Goal: Task Accomplishment & Management: Manage account settings

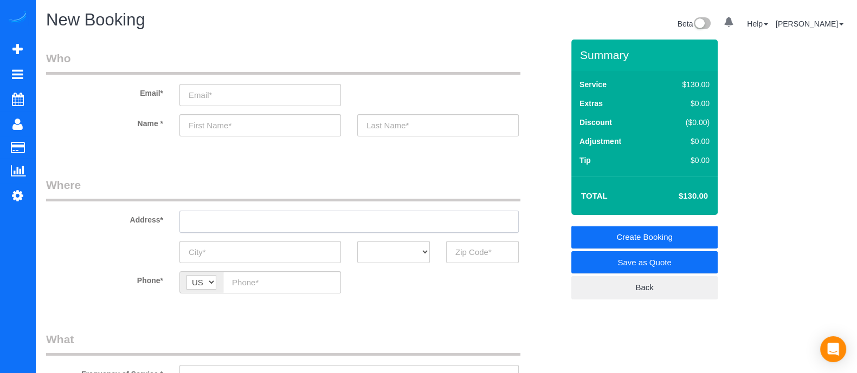
paste input "1411 Carroll Dr NWAtlanta, GA 30318"
click at [221, 231] on input "1411 Carroll Dr NWAtlanta, GA 30318" at bounding box center [348, 222] width 339 height 22
click at [219, 136] on input "text" at bounding box center [260, 125] width 162 height 22
type input "E"
paste input "1411 Carroll Dr NWAtlanta, GA 30318"
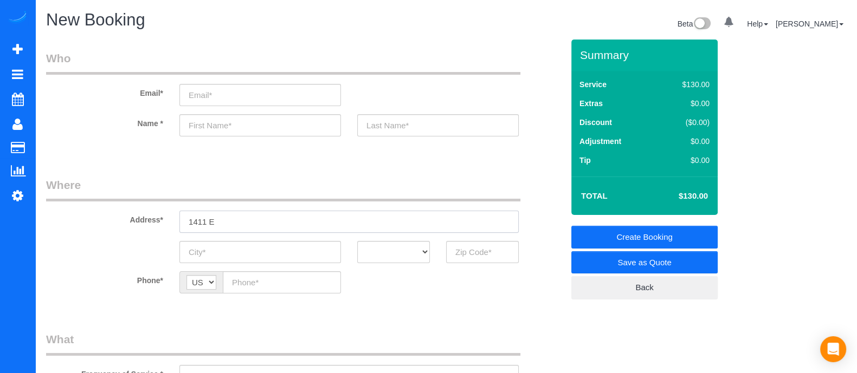
click at [211, 127] on input "text" at bounding box center [260, 125] width 162 height 22
drag, startPoint x: 226, startPoint y: 226, endPoint x: 114, endPoint y: 235, distance: 112.5
click at [114, 235] on sui-booking-address "Address* 1411 E AK AL AR AZ CA CO CT DC DE FL GA HI IA ID IL IN KS KY LA MA MD …" at bounding box center [304, 220] width 517 height 86
paste input "Carroll Dr NWAtlanta, GA 30318"
type input "1411 Carroll Dr NWAtlanta, GA 30318"
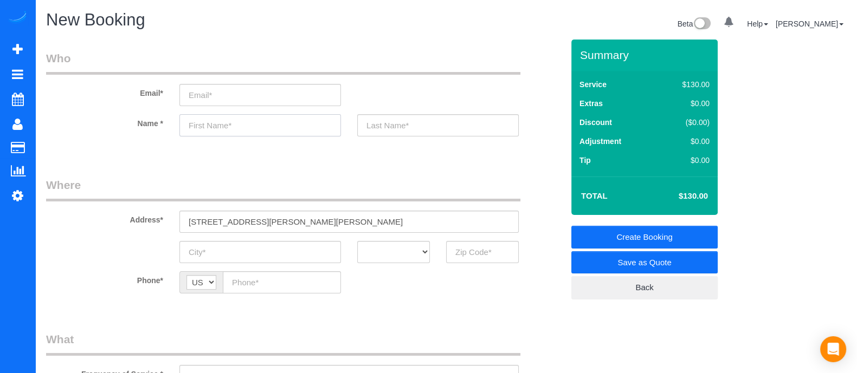
click at [216, 132] on input "text" at bounding box center [260, 125] width 162 height 22
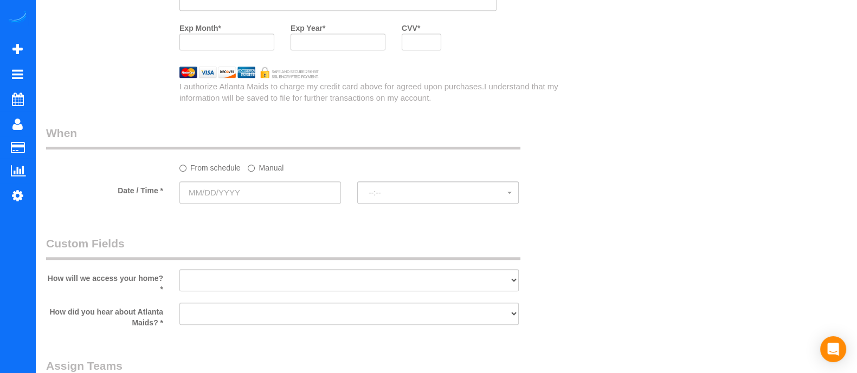
scroll to position [883, 0]
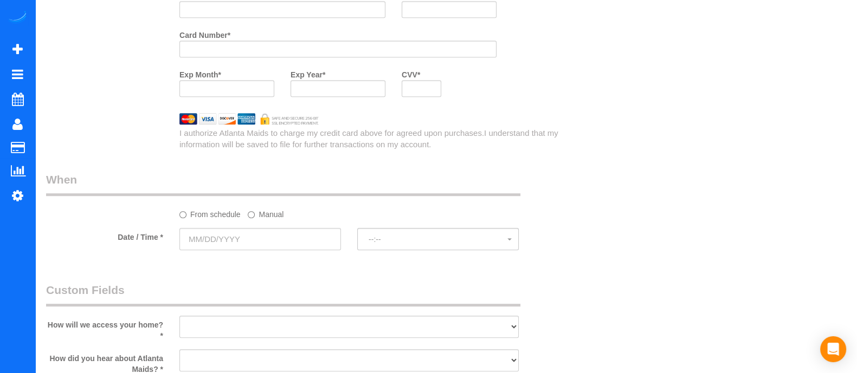
type input "Evan"
click at [282, 242] on input "text" at bounding box center [260, 239] width 162 height 22
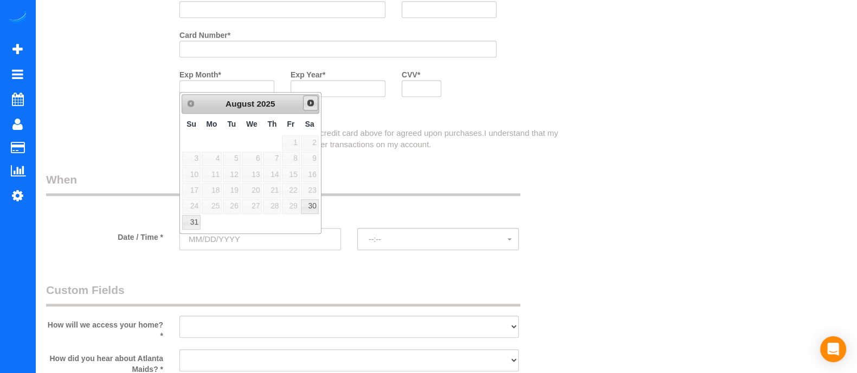
click at [309, 104] on span "Next" at bounding box center [310, 103] width 9 height 9
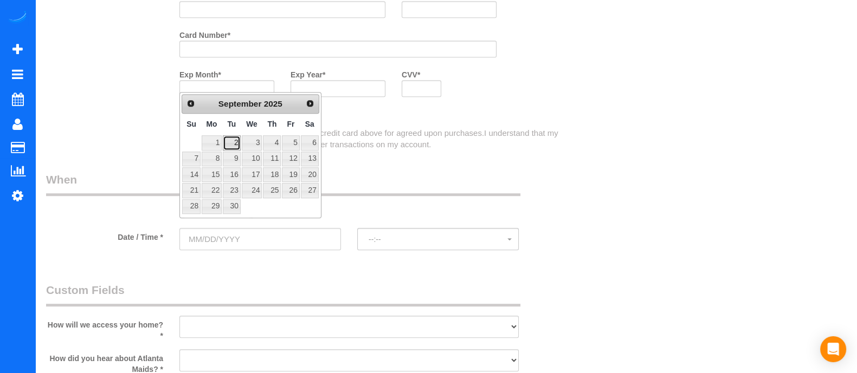
click at [234, 143] on link "2" at bounding box center [231, 142] width 17 height 15
type input "09/02/2025"
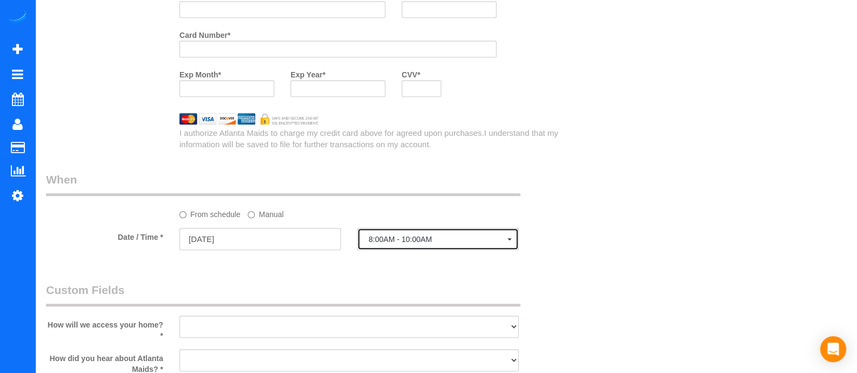
click at [504, 248] on button "8:00AM - 10:00AM" at bounding box center [438, 239] width 162 height 22
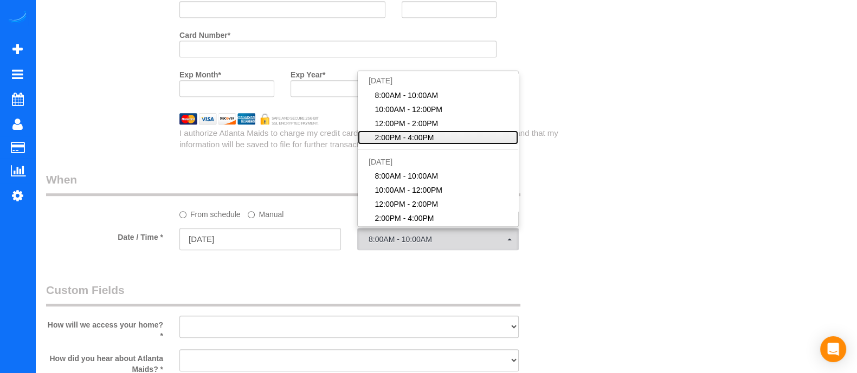
click at [411, 141] on span "2:00PM - 4:00PM" at bounding box center [404, 137] width 59 height 11
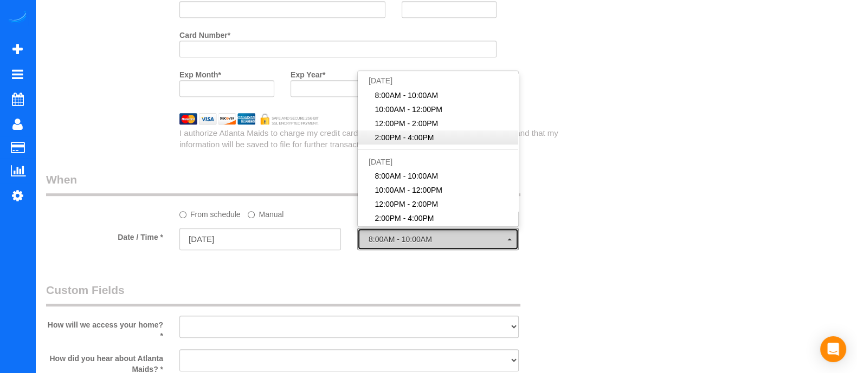
select select "spot4"
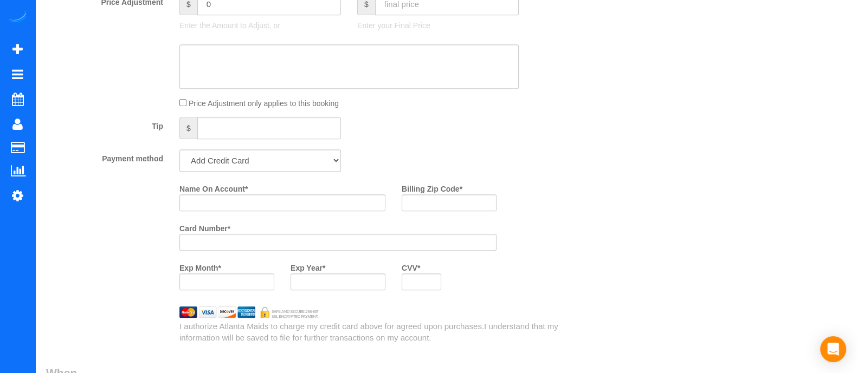
scroll to position [681, 0]
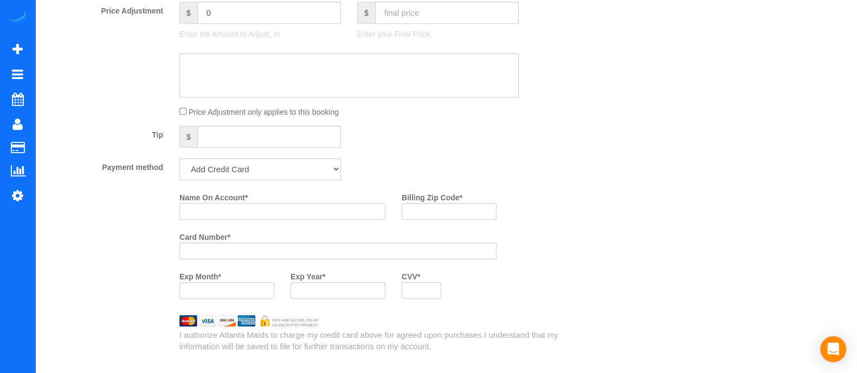
click at [232, 220] on input "Name On Account *" at bounding box center [282, 211] width 206 height 17
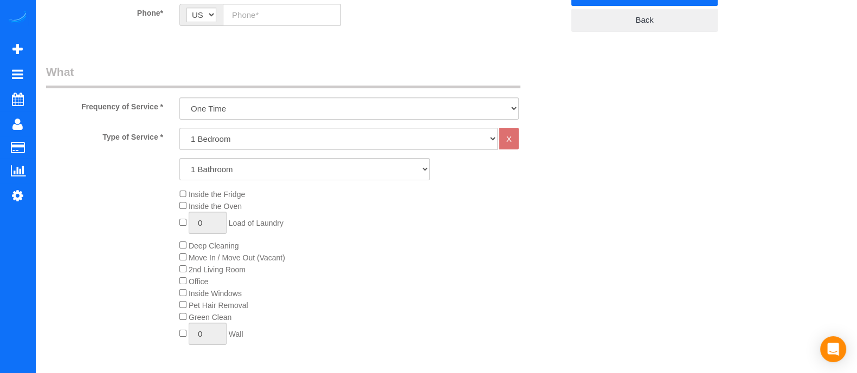
scroll to position [263, 0]
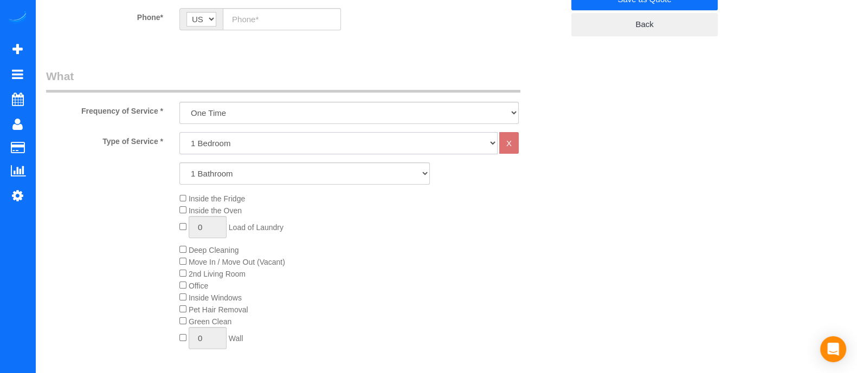
click at [367, 150] on select "1 Bedroom 2 Bedrooms 3 Bedrooms 4 Bedrooms 5 Bedrooms 6 Bedrooms" at bounding box center [338, 143] width 318 height 22
select select "3"
click at [179, 132] on select "1 Bedroom 2 Bedrooms 3 Bedrooms 4 Bedrooms 5 Bedrooms 6 Bedrooms" at bounding box center [338, 143] width 318 height 22
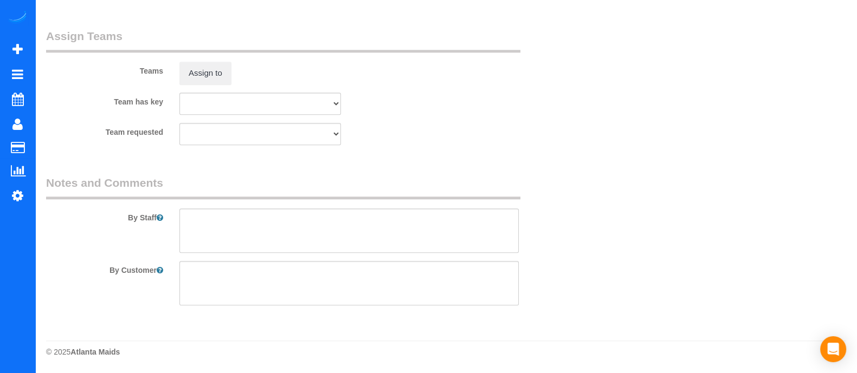
scroll to position [850, 0]
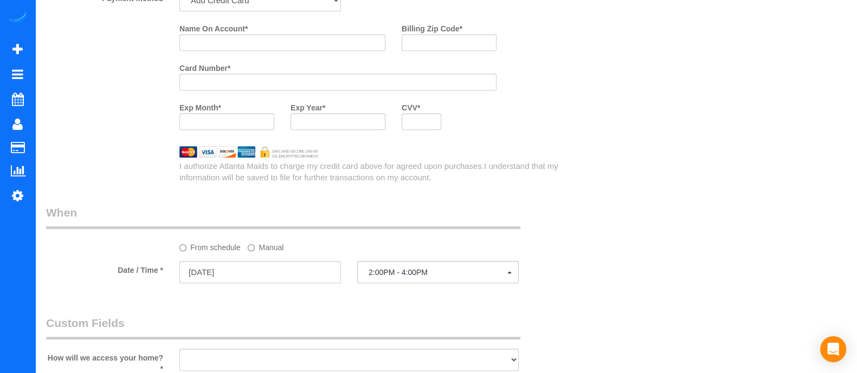
click at [142, 133] on div "Name On Account * Billing Zip Code * Card Number * Exp Month * Exp Year * CVV *" at bounding box center [304, 79] width 533 height 119
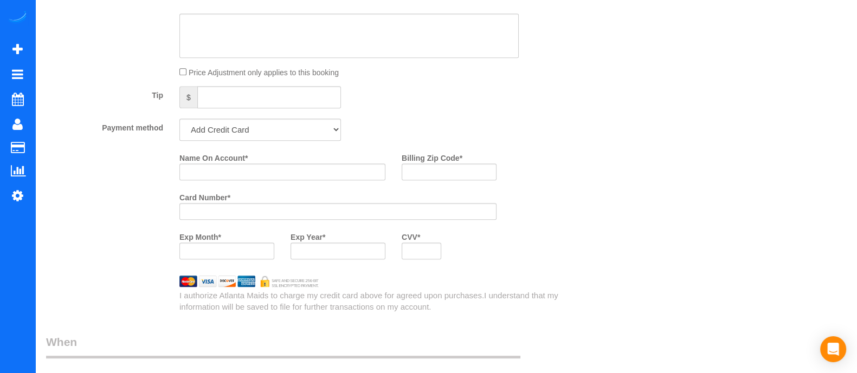
scroll to position [724, 0]
click at [233, 177] on input "Name On Account *" at bounding box center [282, 169] width 206 height 17
type input "Sharon Story"
click at [431, 172] on input "Billing Zip Code *" at bounding box center [449, 169] width 95 height 17
type input "3"
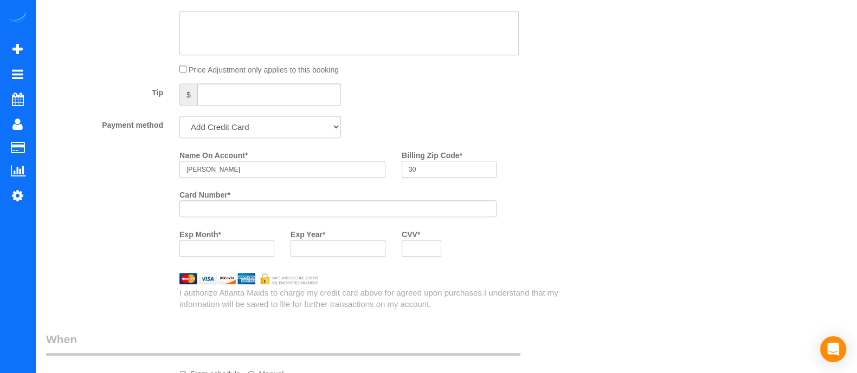
type input "3"
type input "30318"
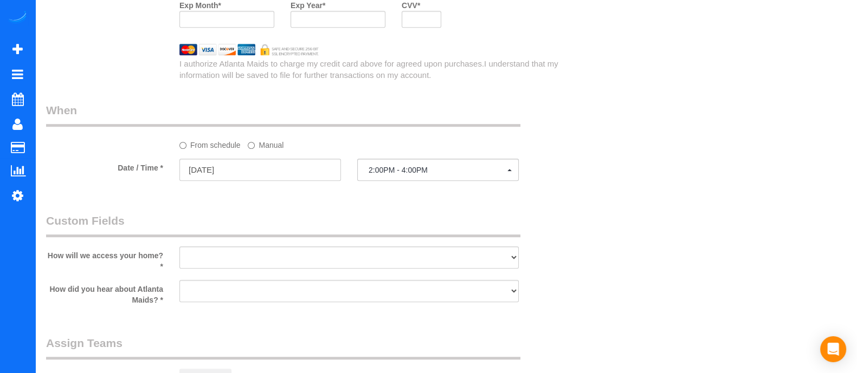
scroll to position [976, 0]
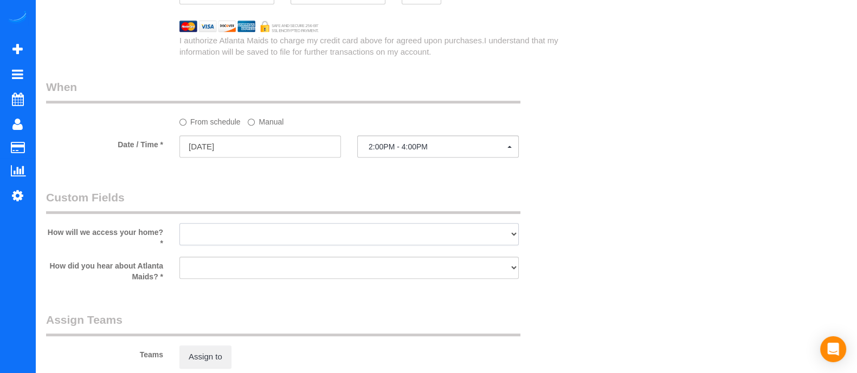
click at [417, 232] on select "I will leave a key I will provide an access code Someone will be home Go to apa…" at bounding box center [348, 234] width 339 height 22
select select "number:3"
click at [179, 227] on select "I will leave a key I will provide an access code Someone will be home Go to apa…" at bounding box center [348, 234] width 339 height 22
drag, startPoint x: 314, startPoint y: 272, endPoint x: 215, endPoint y: 185, distance: 131.7
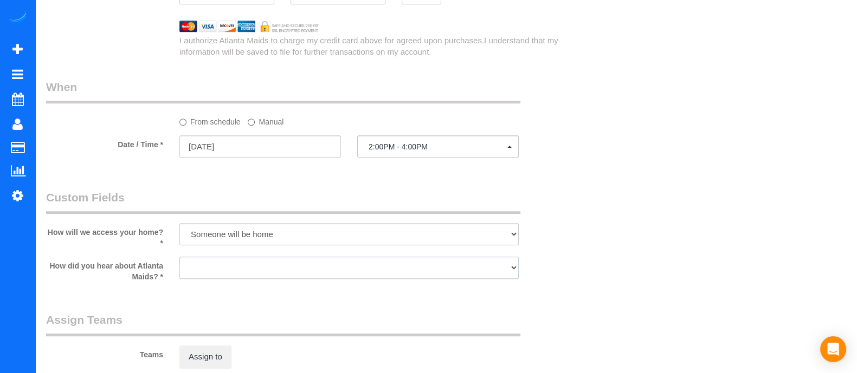
select select "number:6"
click at [179, 261] on select "Google Yelp From a friend Social media Other" at bounding box center [348, 268] width 339 height 22
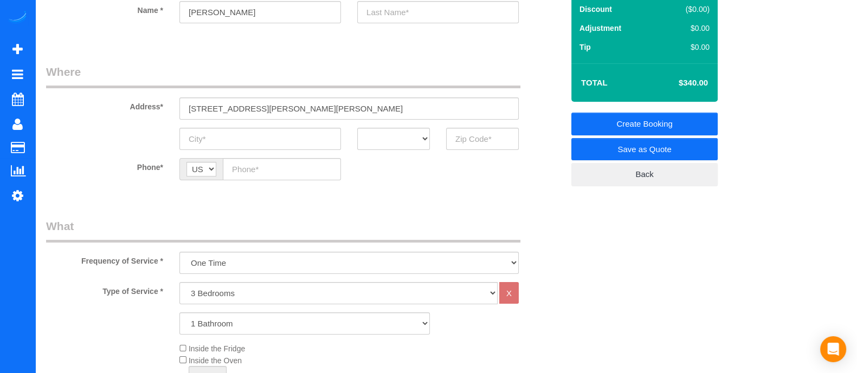
scroll to position [0, 0]
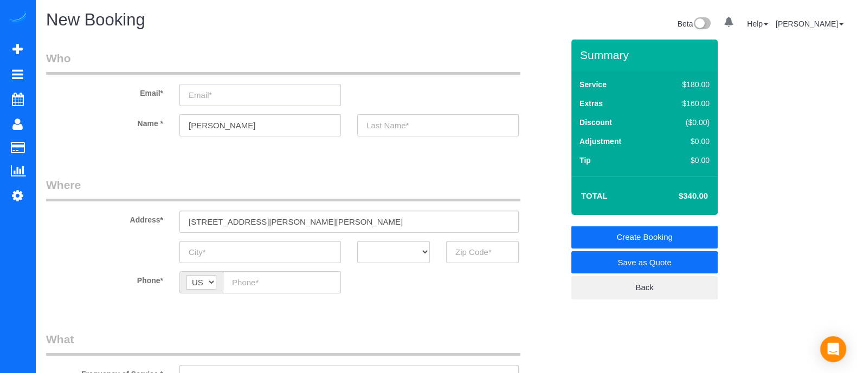
click at [205, 94] on input "email" at bounding box center [260, 95] width 162 height 22
type input "Erozier@atlantaballet.com"
click at [373, 128] on input "text" at bounding box center [438, 125] width 162 height 22
select select "spot22"
type input "Rozier"
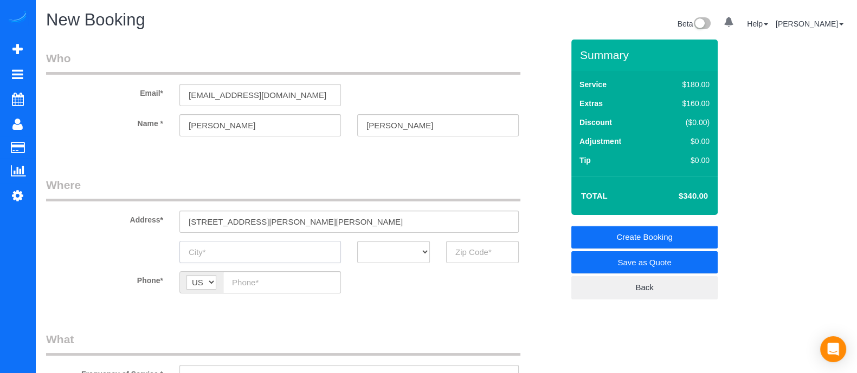
click at [277, 244] on input "text" at bounding box center [260, 252] width 162 height 22
type input "[GEOGRAPHIC_DATA]"
click at [387, 250] on select "AK AL AR AZ CA CO CT DC DE [GEOGRAPHIC_DATA] [GEOGRAPHIC_DATA] HI IA ID IL IN K…" at bounding box center [393, 252] width 73 height 22
select select "GA"
click at [357, 241] on select "AK AL AR AZ CA CO CT DC DE [GEOGRAPHIC_DATA] [GEOGRAPHIC_DATA] HI IA ID IL IN K…" at bounding box center [393, 252] width 73 height 22
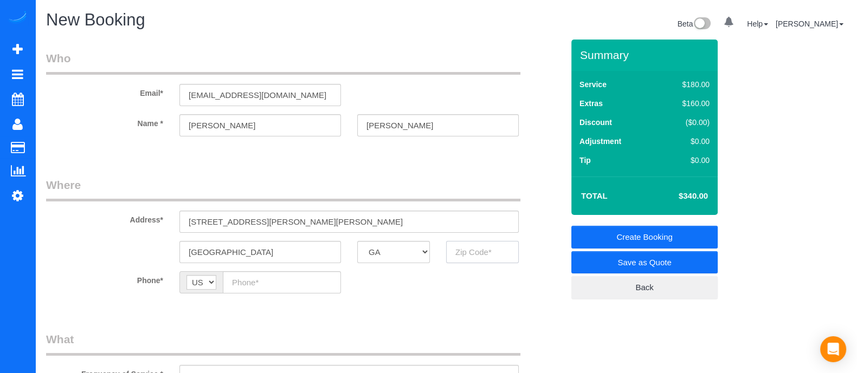
click at [455, 255] on input "text" at bounding box center [482, 252] width 73 height 22
type input "30318"
paste input "(404) 873-5811"
click at [267, 277] on input "(404) 873-5811" at bounding box center [282, 283] width 118 height 22
type input "(404) 873-5811"
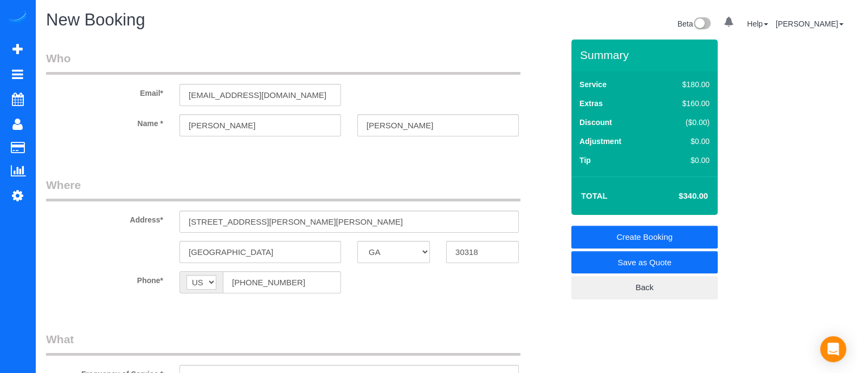
click at [637, 240] on link "Create Booking" at bounding box center [644, 237] width 146 height 23
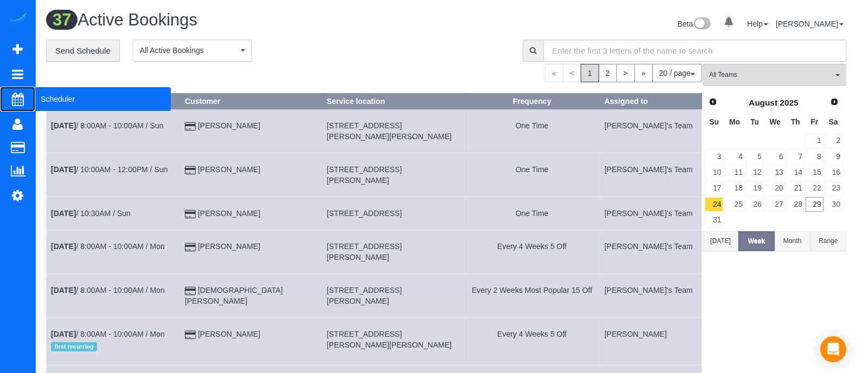
click at [66, 104] on span "Scheduler" at bounding box center [102, 99] width 135 height 25
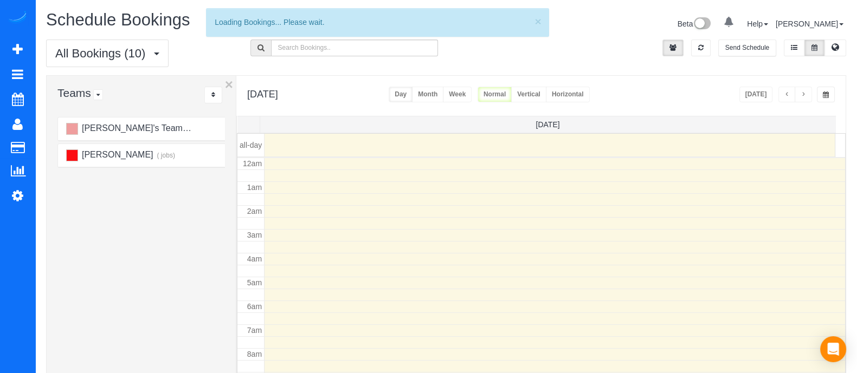
scroll to position [143, 0]
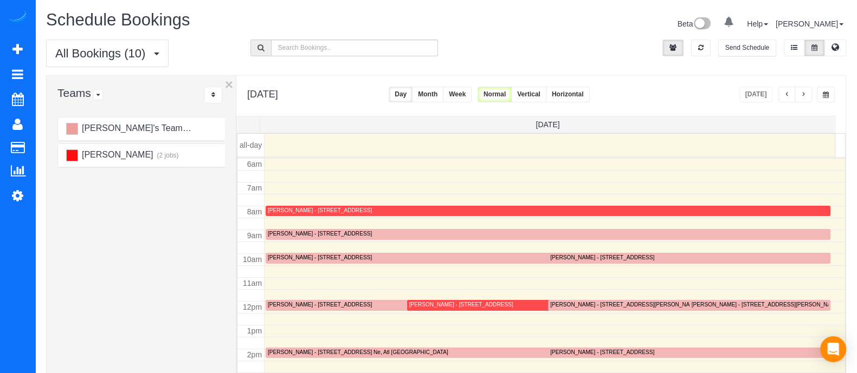
click at [312, 256] on div "[PERSON_NAME] - [STREET_ADDRESS]" at bounding box center [320, 257] width 104 height 7
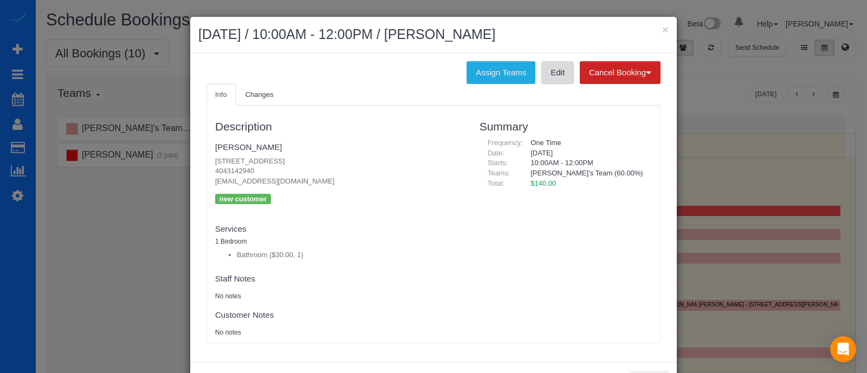
click at [551, 78] on link "Edit" at bounding box center [557, 72] width 33 height 23
click at [662, 34] on button "×" at bounding box center [665, 29] width 7 height 11
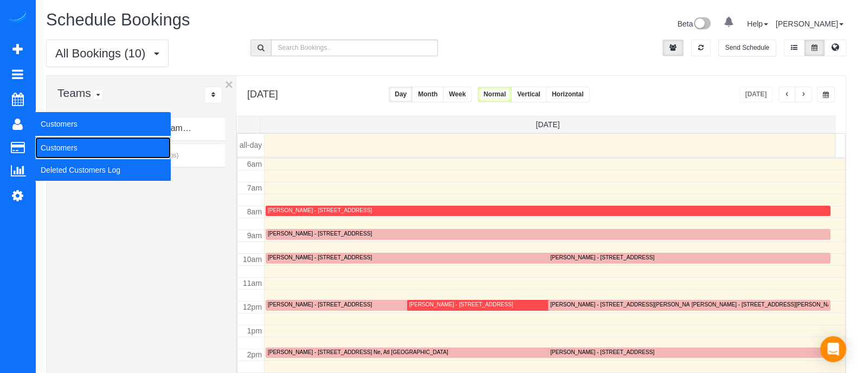
click at [54, 144] on link "Customers" at bounding box center [102, 148] width 135 height 22
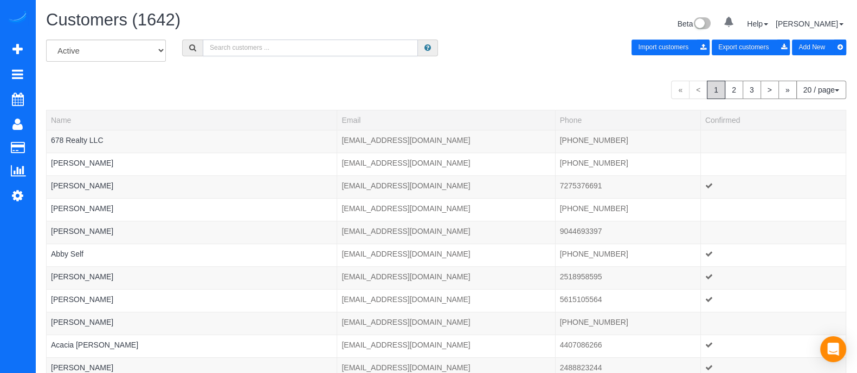
click at [238, 49] on input "text" at bounding box center [310, 48] width 215 height 17
type input "k"
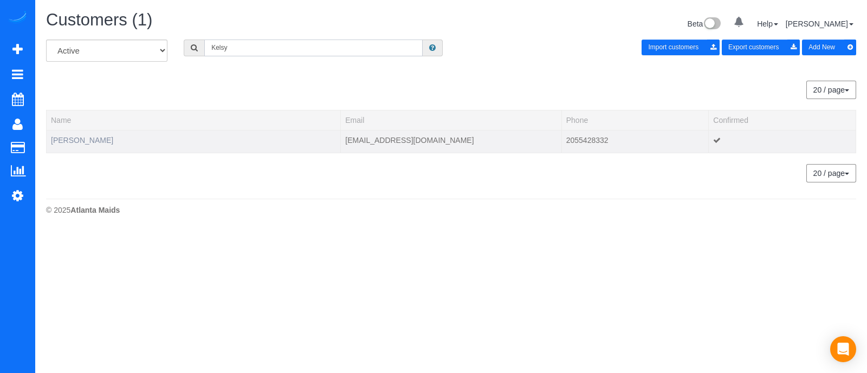
type input "Kelsy"
click at [64, 141] on link "Kelsy Platt" at bounding box center [82, 140] width 62 height 9
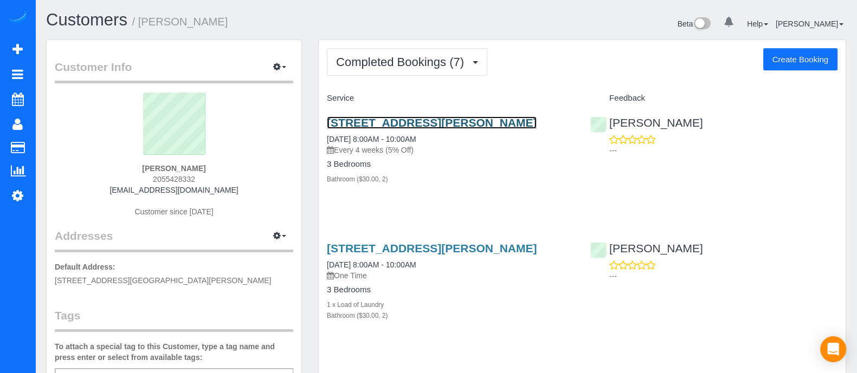
click at [399, 126] on link "1008 Williams Mill Rd Ne, Atlanta, Ga 30306, Atlanta, GA 30306" at bounding box center [432, 123] width 210 height 12
click at [795, 65] on button "Create Booking" at bounding box center [800, 59] width 74 height 23
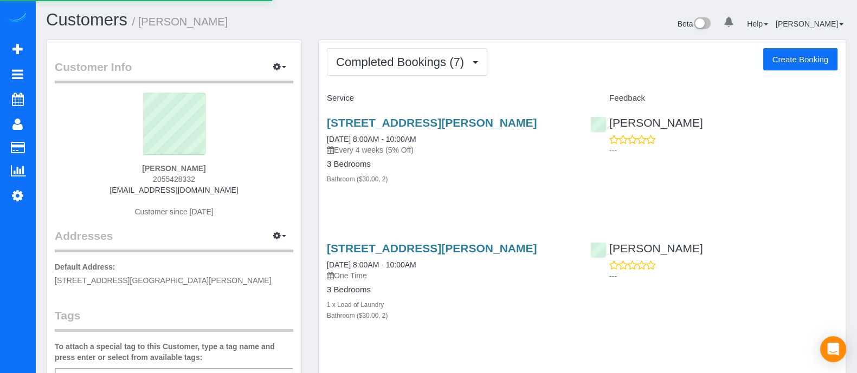
select select "GA"
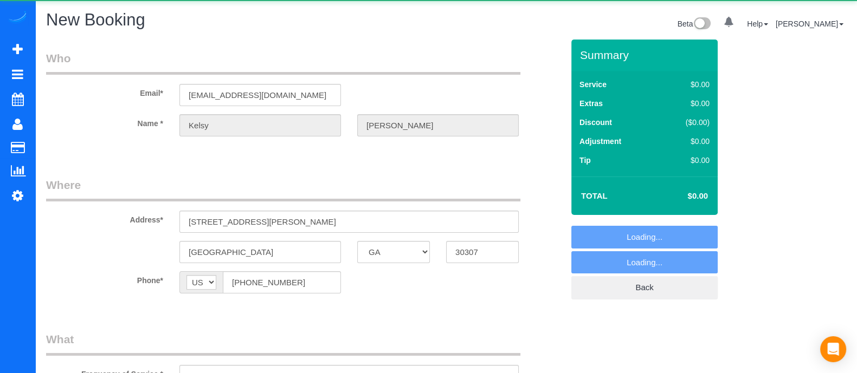
select select "string:fspay-94d4fb9a-ff51-44e2-98c3-3dad11e56130"
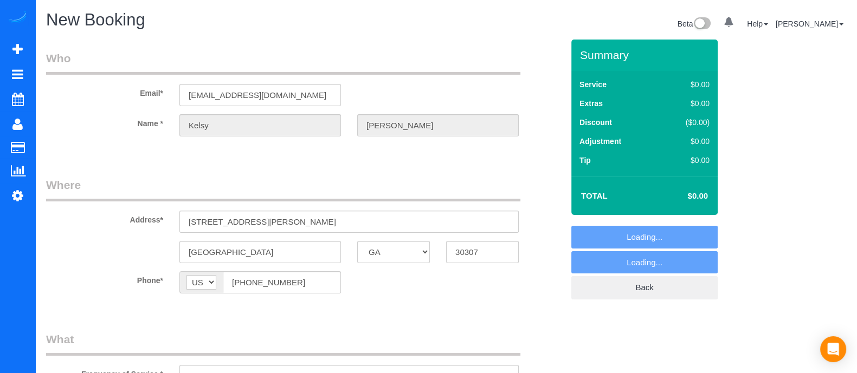
select select "object:3901"
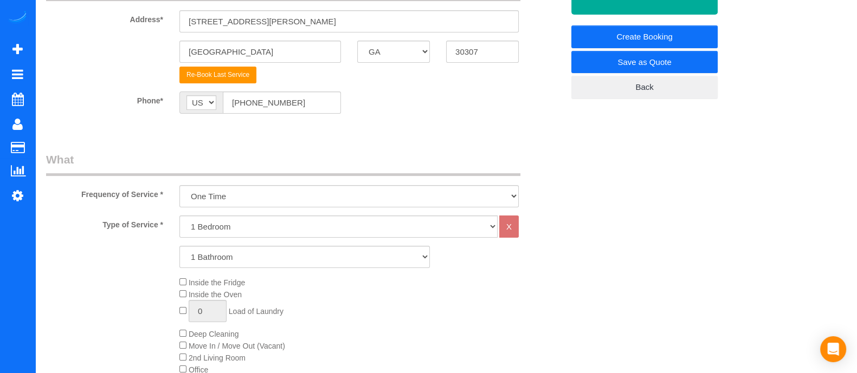
scroll to position [215, 0]
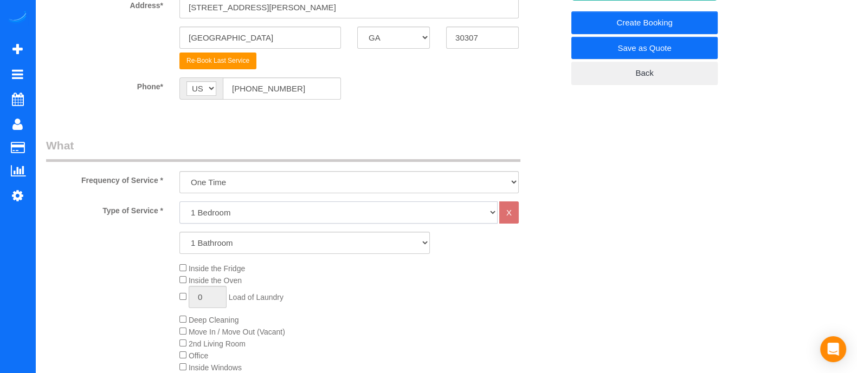
click at [215, 216] on select "1 Bedroom 2 Bedrooms 3 Bedrooms 4 Bedrooms 5 Bedrooms 6 Bedrooms" at bounding box center [338, 213] width 318 height 22
select select "3"
click at [179, 202] on select "1 Bedroom 2 Bedrooms 3 Bedrooms 4 Bedrooms 5 Bedrooms 6 Bedrooms" at bounding box center [338, 213] width 318 height 22
click at [217, 245] on select "1 Bathroom 2 Bathrooms 3 Bathrooms 4 Bathrooms 5 Bathrooms 6 Bathrooms" at bounding box center [304, 243] width 250 height 22
select select "2"
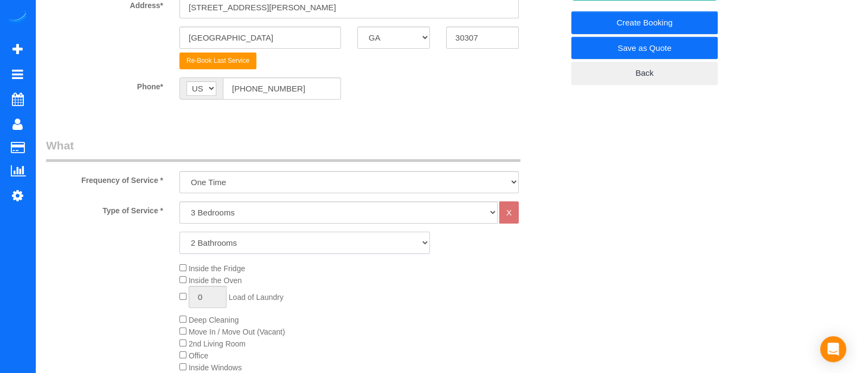
click at [179, 232] on select "1 Bathroom 2 Bathrooms 3 Bathrooms 4 Bathrooms 5 Bathrooms 6 Bathrooms" at bounding box center [304, 243] width 250 height 22
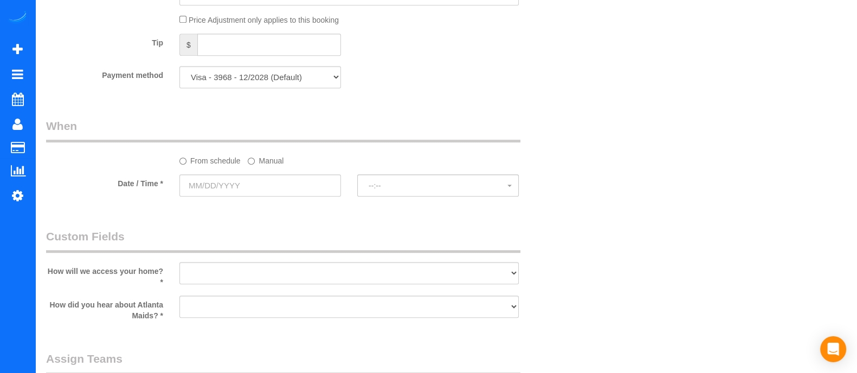
scroll to position [802, 0]
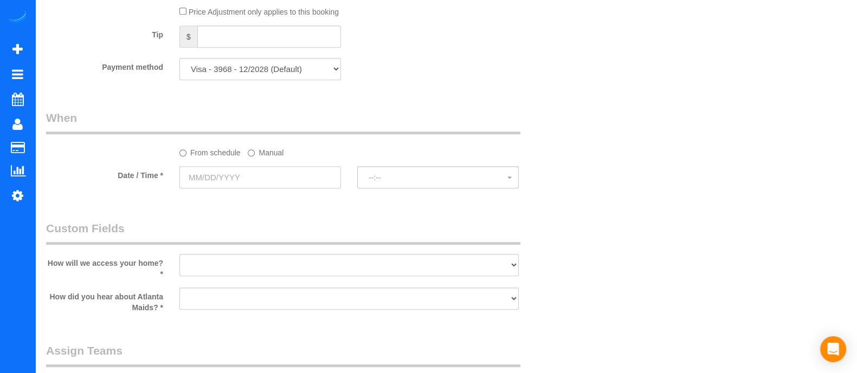
click at [314, 178] on input "text" at bounding box center [260, 177] width 162 height 22
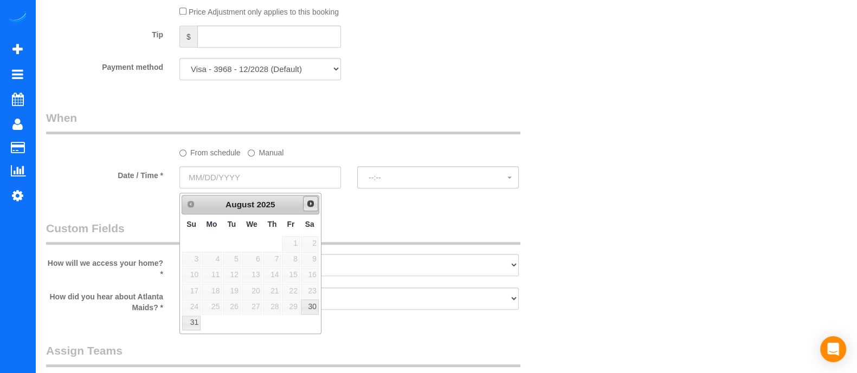
click at [305, 207] on link "Next" at bounding box center [310, 203] width 15 height 15
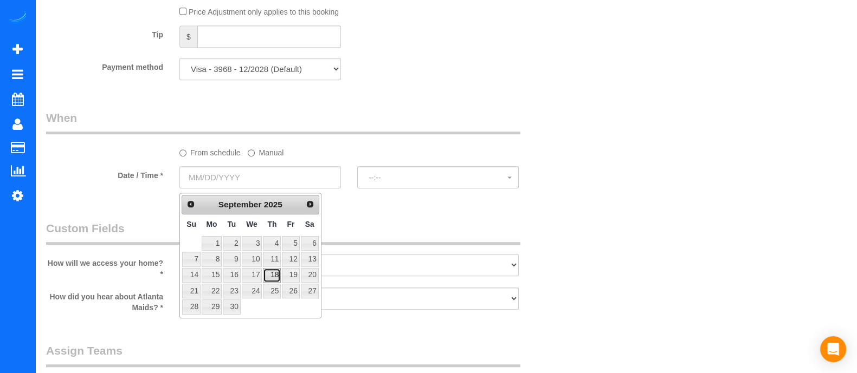
click at [280, 273] on link "18" at bounding box center [272, 275] width 18 height 15
type input "09/18/2025"
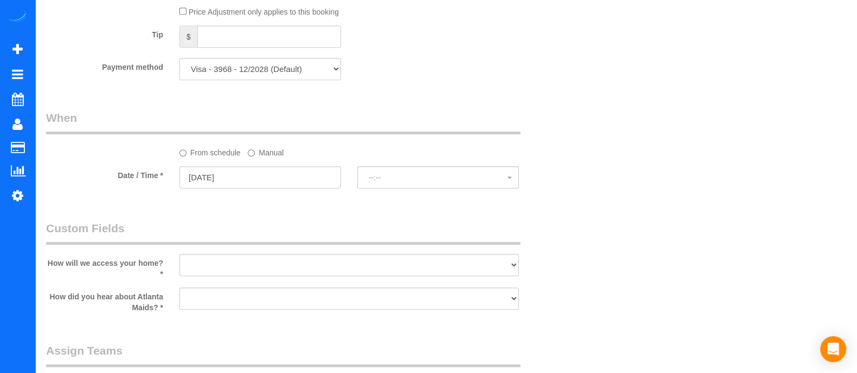
select select "spot37"
click at [266, 170] on input "09/18/2025" at bounding box center [260, 177] width 162 height 22
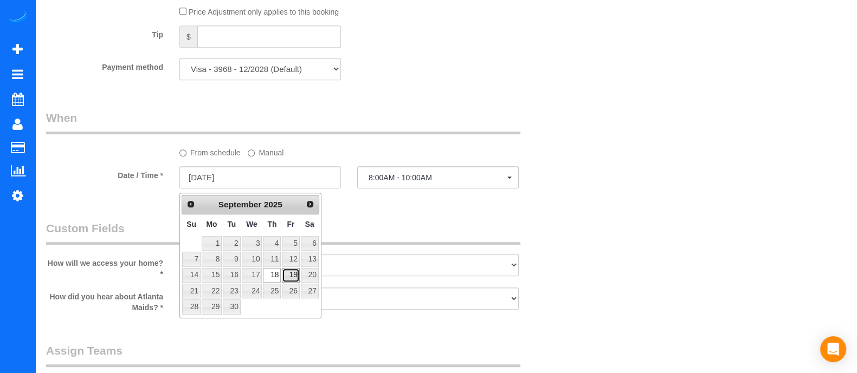
click at [293, 272] on link "19" at bounding box center [290, 275] width 17 height 15
type input "09/19/2025"
select select "spot41"
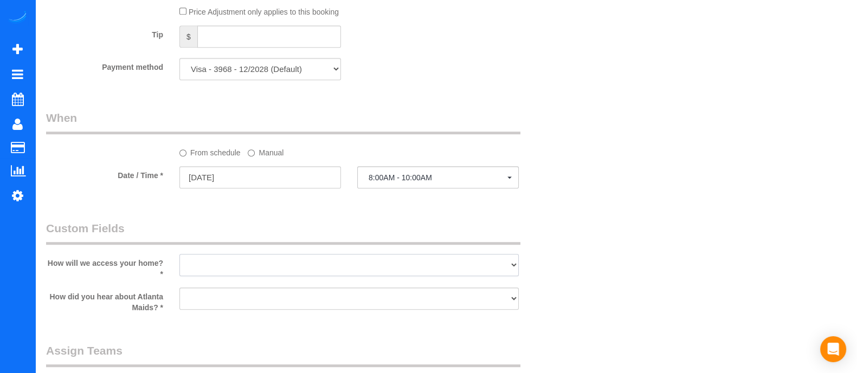
click at [331, 264] on select "I will leave a key I will provide an access code Someone will be home Go to apa…" at bounding box center [348, 265] width 339 height 22
select select "number:2"
click at [179, 258] on select "I will leave a key I will provide an access code Someone will be home Go to apa…" at bounding box center [348, 265] width 339 height 22
click at [267, 309] on select "Google Yelp From a friend Social media Other" at bounding box center [348, 299] width 339 height 22
select select "number:6"
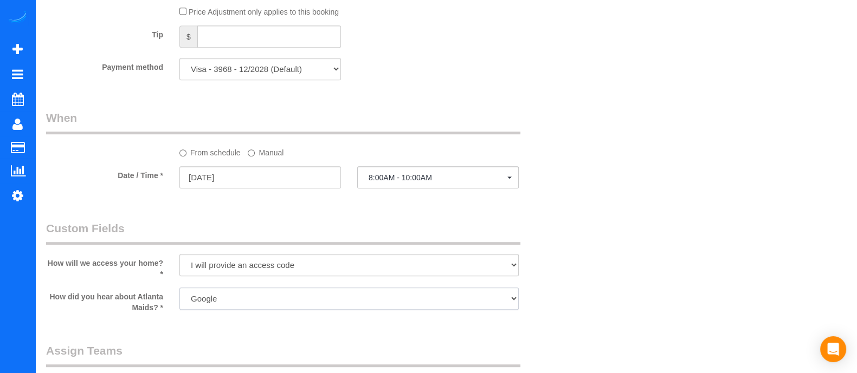
click at [179, 292] on select "Google Yelp From a friend Social media Other" at bounding box center [348, 299] width 339 height 22
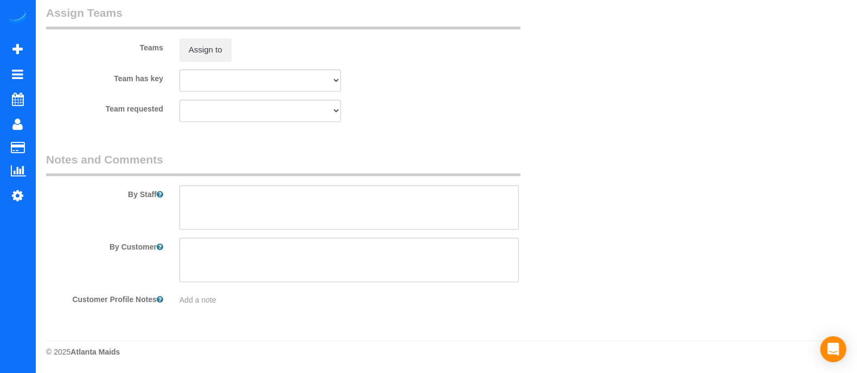
click at [376, 215] on textarea at bounding box center [348, 207] width 339 height 44
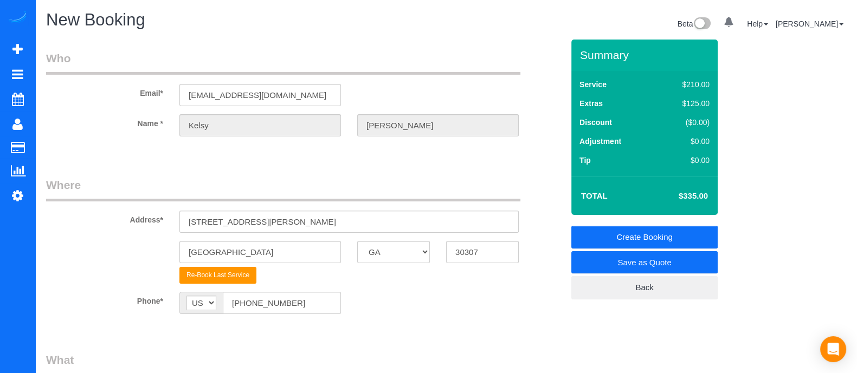
type textarea "Code 0820"
click at [611, 235] on link "Create Booking" at bounding box center [644, 237] width 146 height 23
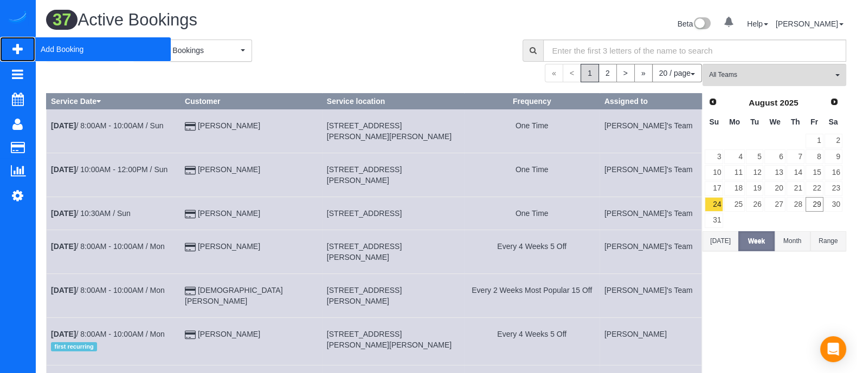
click at [57, 44] on span "Add Booking" at bounding box center [102, 49] width 135 height 25
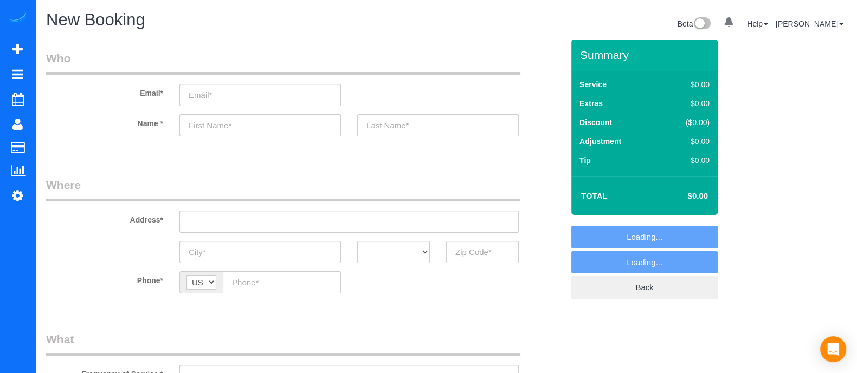
select select "object:4666"
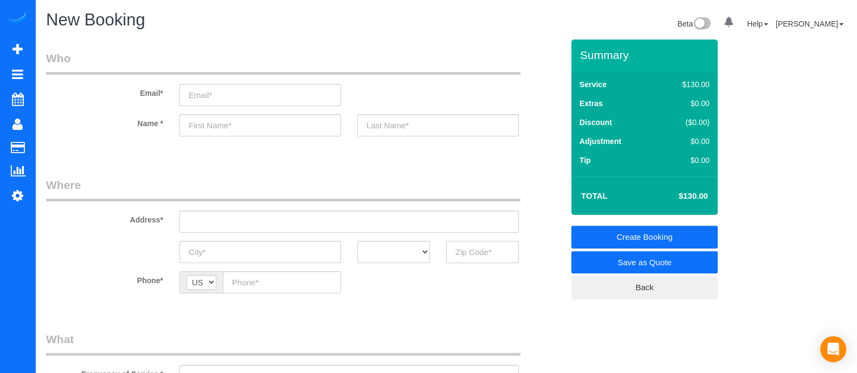
click at [475, 256] on input "text" at bounding box center [482, 252] width 73 height 22
type input "3"
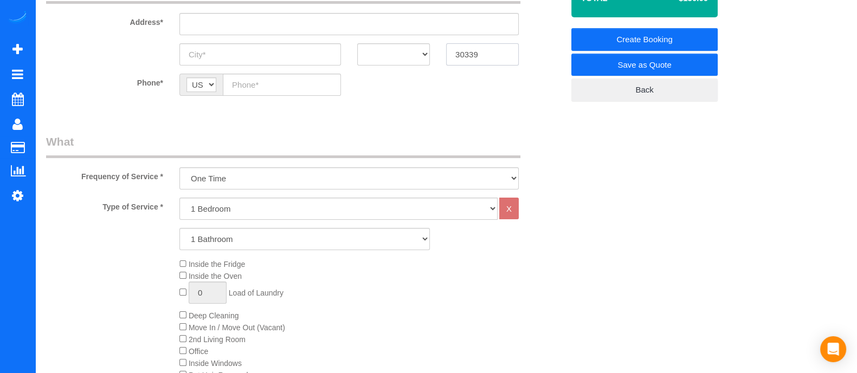
scroll to position [200, 0]
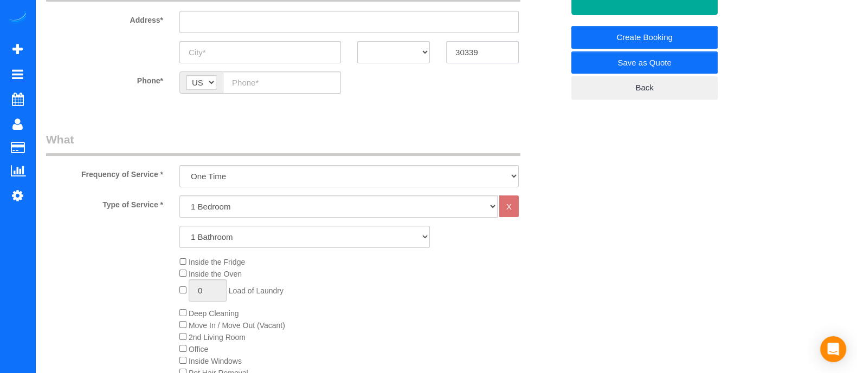
type input "30339"
click at [289, 217] on select "1 Bedroom 2 Bedrooms 3 Bedrooms 4 Bedrooms 5 Bedrooms 6 Bedrooms" at bounding box center [338, 207] width 318 height 22
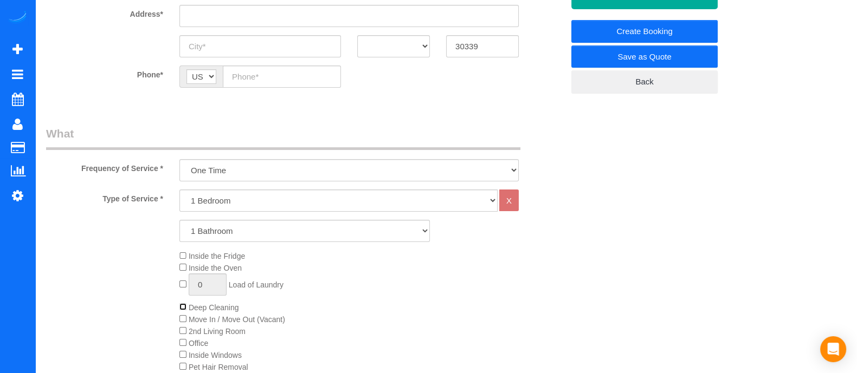
scroll to position [212, 0]
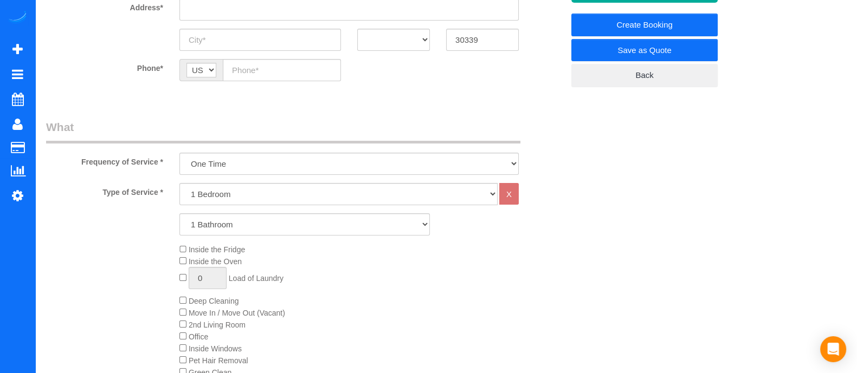
click at [479, 280] on div "Inside the Fridge Inside the Oven 0 Load of Laundry Deep Cleaning Move In / Mov…" at bounding box center [371, 325] width 400 height 163
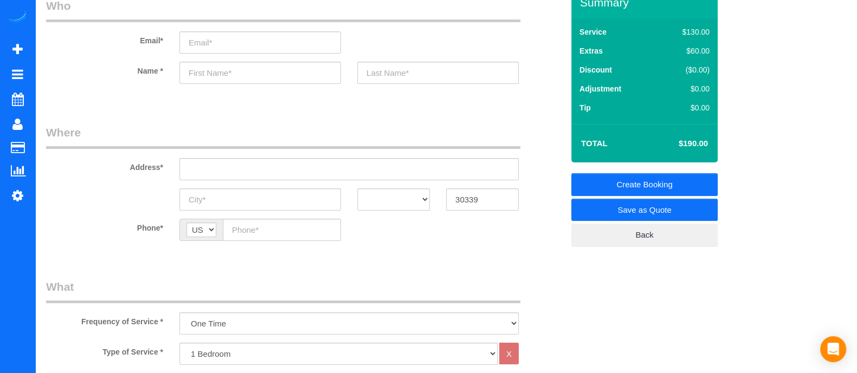
scroll to position [49, 0]
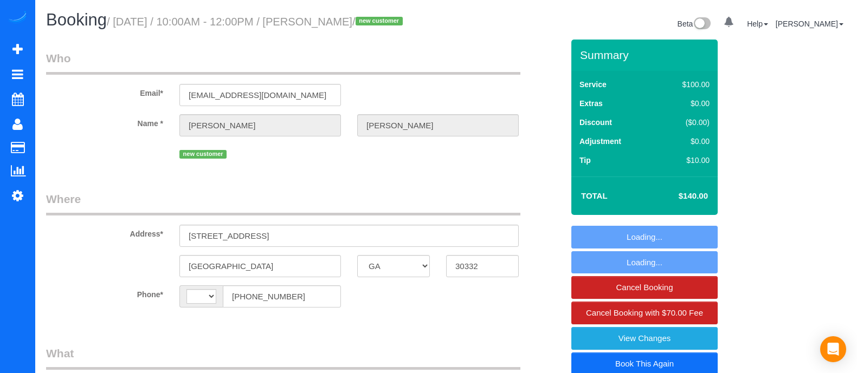
select select "GA"
select select "object:618"
select select "string:US"
select select "number:3"
select select "number:6"
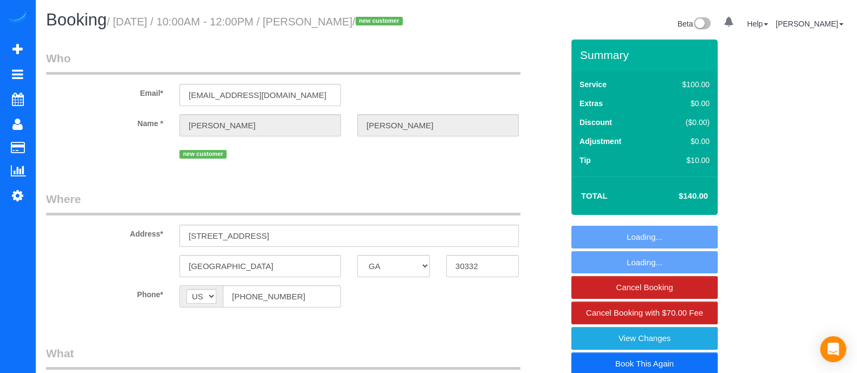
select select "spot1"
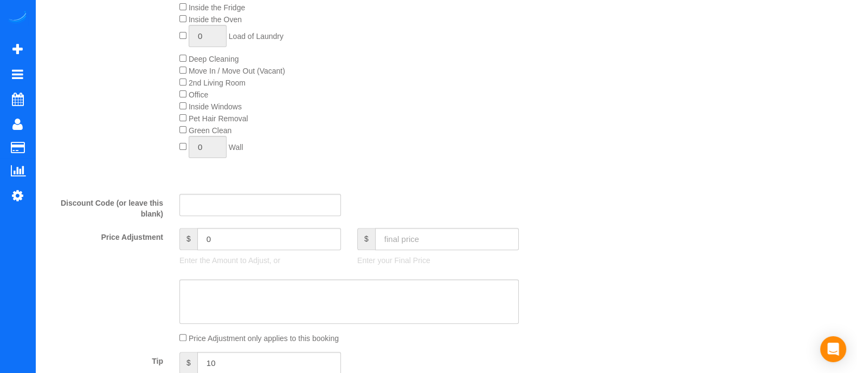
scroll to position [520, 0]
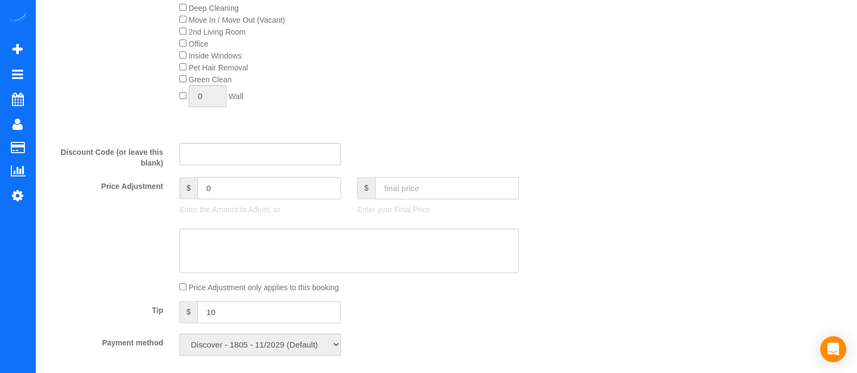
click at [420, 199] on input "text" at bounding box center [447, 188] width 144 height 22
type input "38"
type input "-102"
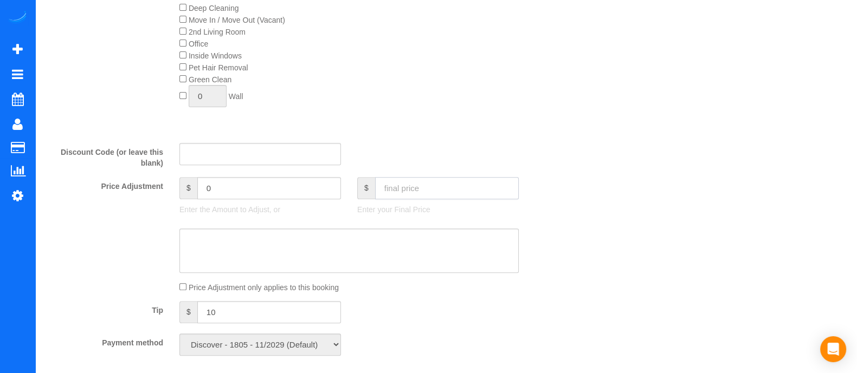
type input "0"
type input "-130"
click at [420, 199] on input "text" at bounding box center [447, 188] width 144 height 22
type input "2"
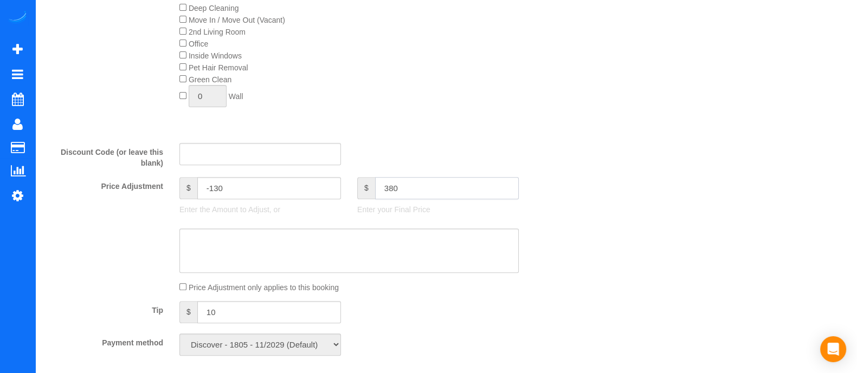
type input "380"
click at [667, 139] on div "Who Email* akritisarswat09@gmail.com Name * Akriti Sarswat new customer Where A…" at bounding box center [446, 269] width 800 height 1500
type input "240"
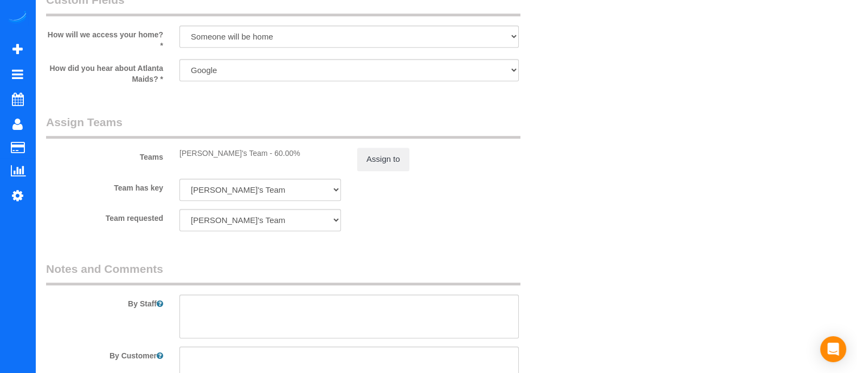
scroll to position [1099, 0]
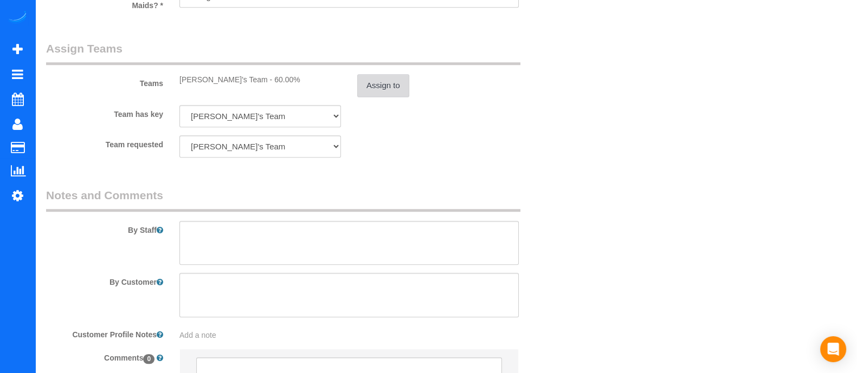
click at [389, 92] on button "Assign to" at bounding box center [383, 85] width 52 height 23
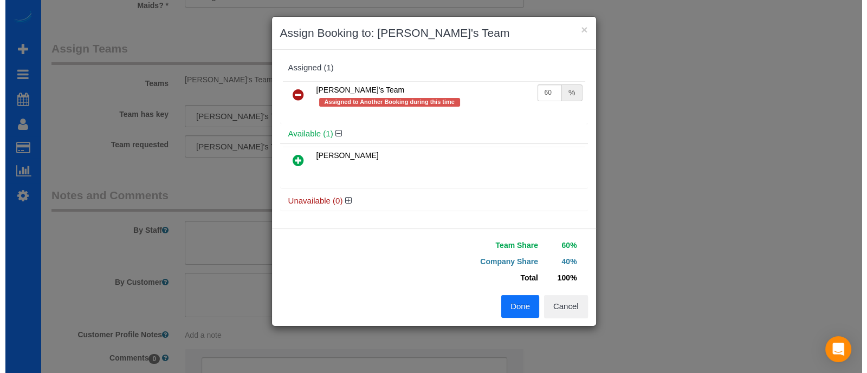
scroll to position [1097, 0]
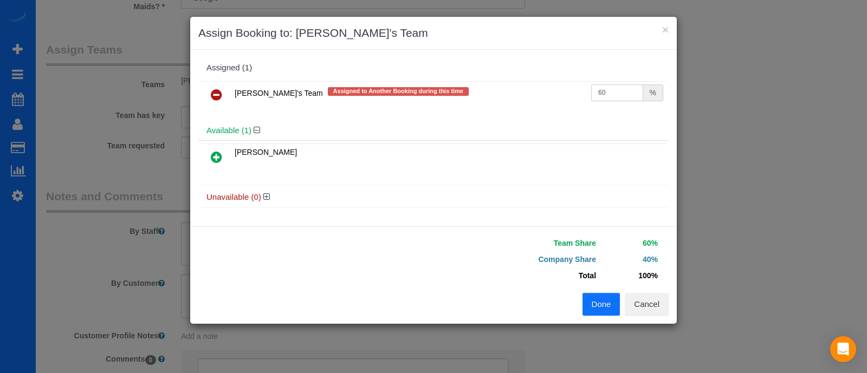
click at [608, 93] on input "60" at bounding box center [617, 93] width 52 height 17
type input "63"
click at [617, 302] on button "Done" at bounding box center [602, 304] width 38 height 23
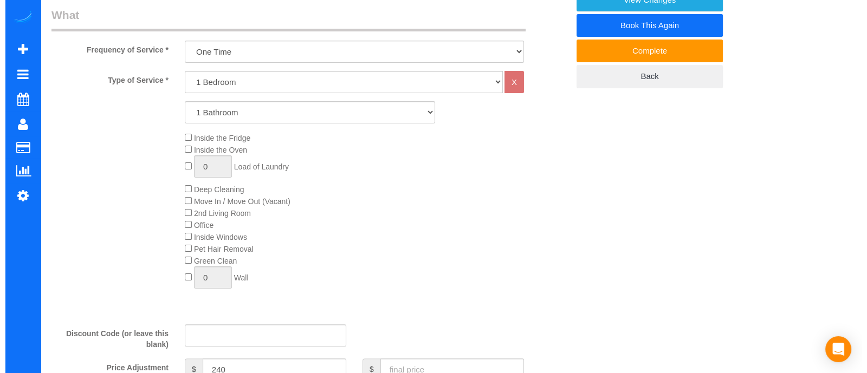
scroll to position [0, 0]
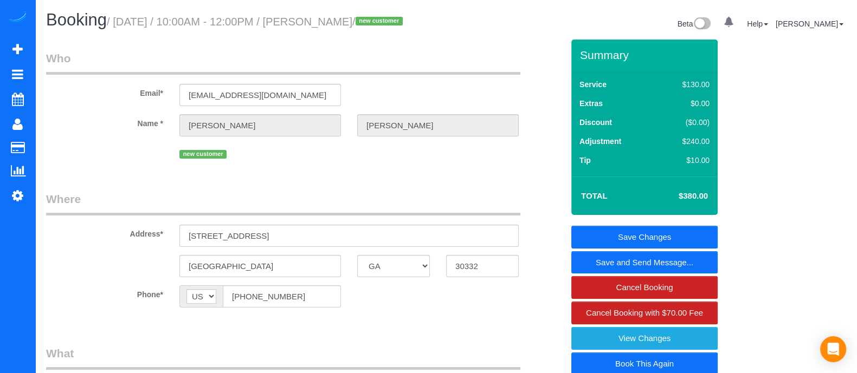
click at [642, 260] on link "Save and Send Message..." at bounding box center [644, 262] width 146 height 23
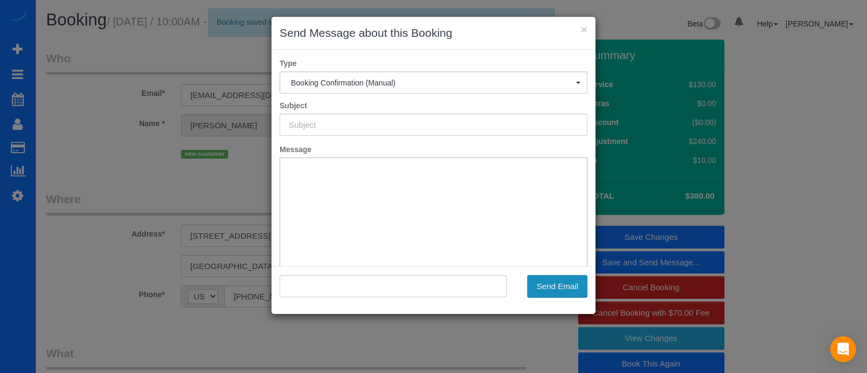
type input "Booking Confirmed!"
type input ""Akriti Sarswat" <akritisarswat09@gmail.com>"
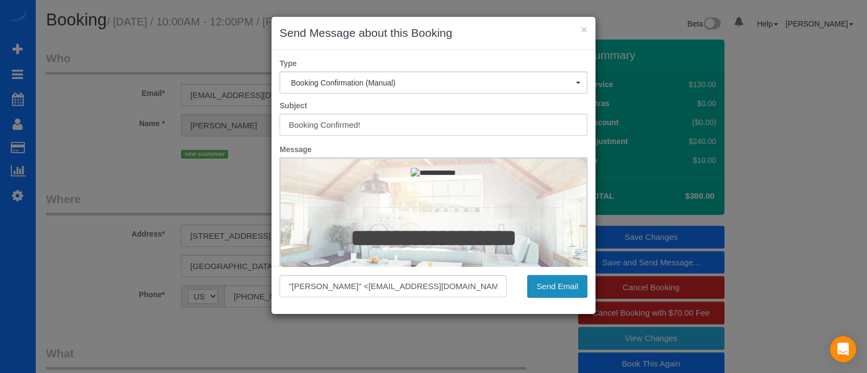
click at [541, 286] on button "Send Email" at bounding box center [557, 286] width 60 height 23
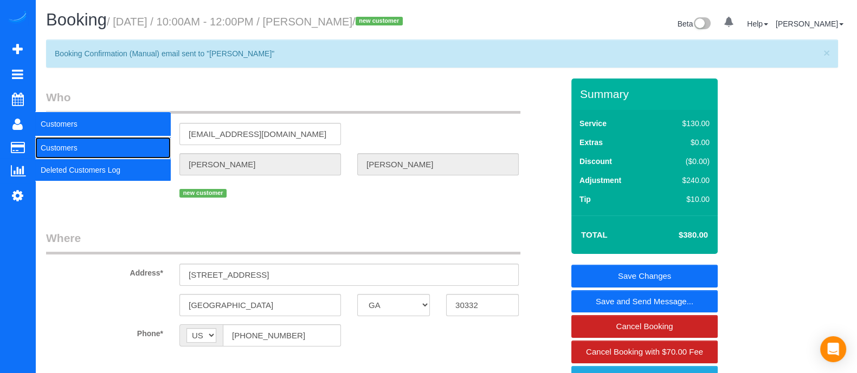
click at [48, 140] on link "Customers" at bounding box center [102, 148] width 135 height 22
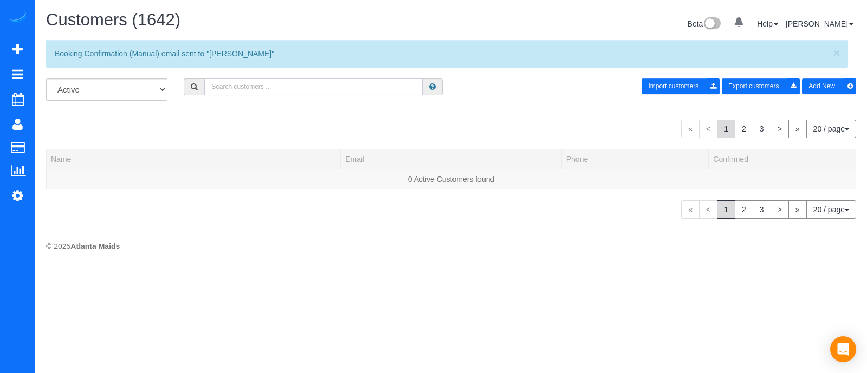
paste input "(770) 912-7976"
click at [225, 87] on input "text" at bounding box center [313, 87] width 218 height 17
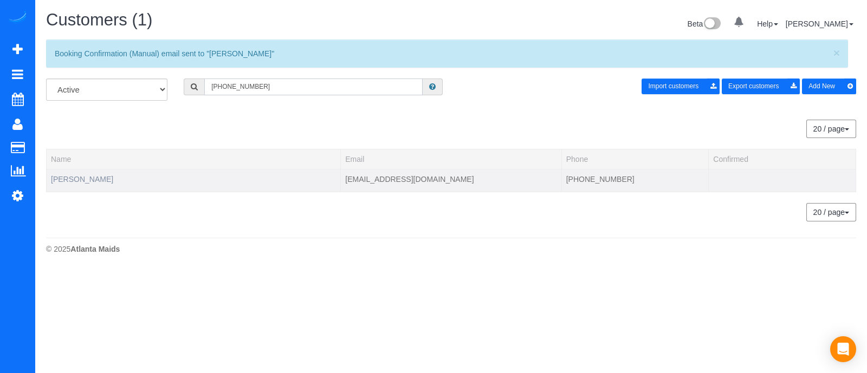
type input "(770) 912-7976"
click at [72, 183] on link "Jumia Joseph" at bounding box center [82, 179] width 62 height 9
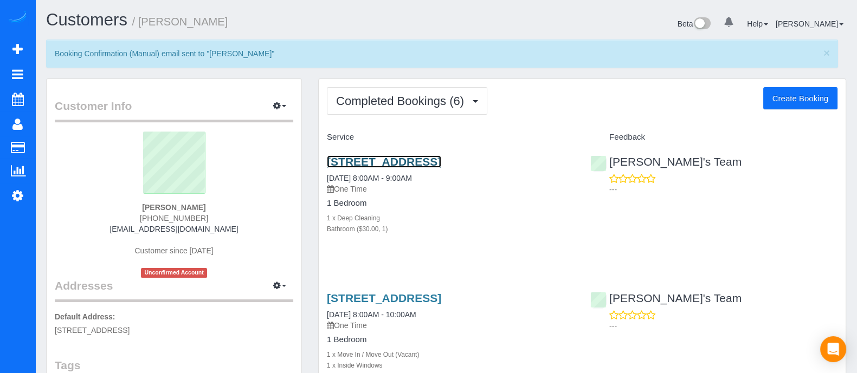
click at [441, 160] on link "777 Memorial Dr Seatlanta, Ga 30316, 1412, Atlanta, GA 30316" at bounding box center [384, 162] width 114 height 12
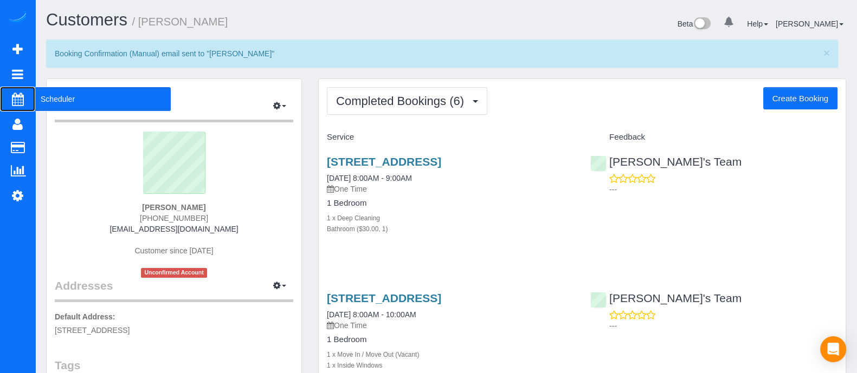
click at [55, 108] on span "Scheduler" at bounding box center [102, 99] width 135 height 25
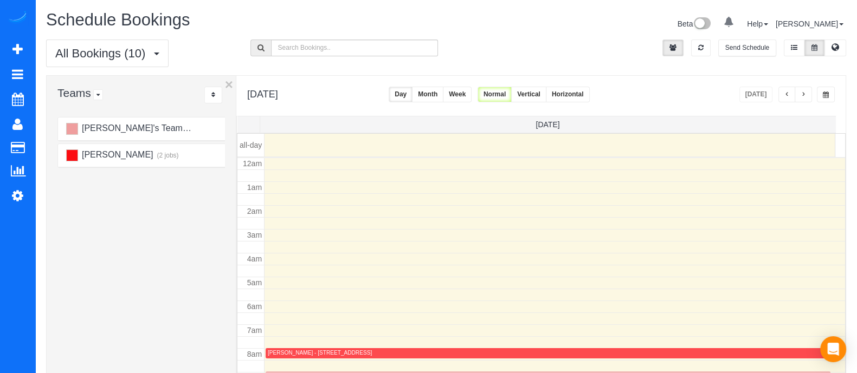
scroll to position [143, 0]
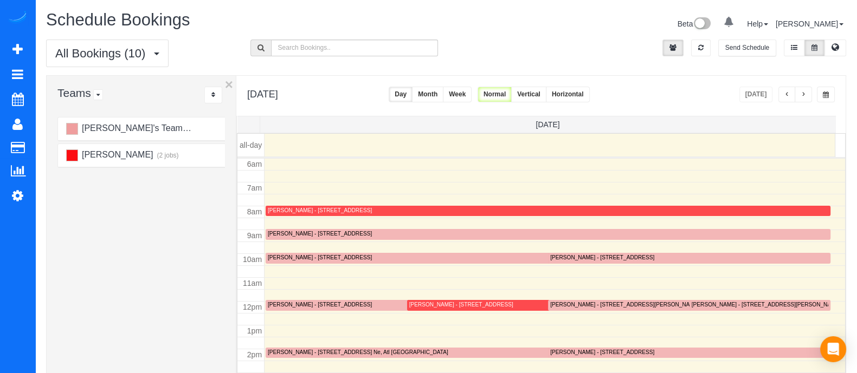
click at [443, 87] on button "Month" at bounding box center [427, 95] width 31 height 16
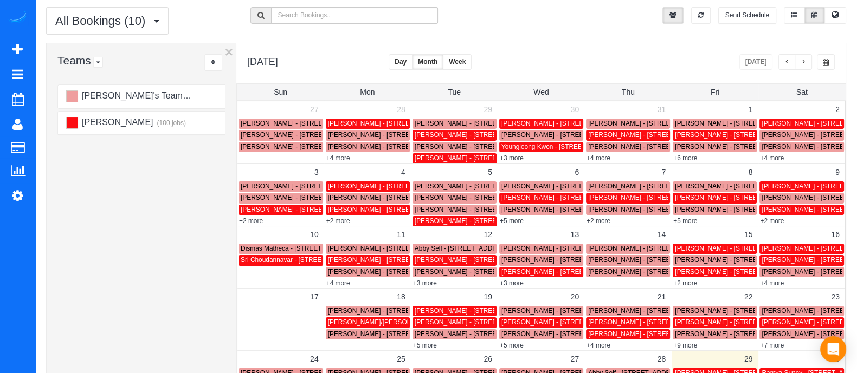
scroll to position [47, 0]
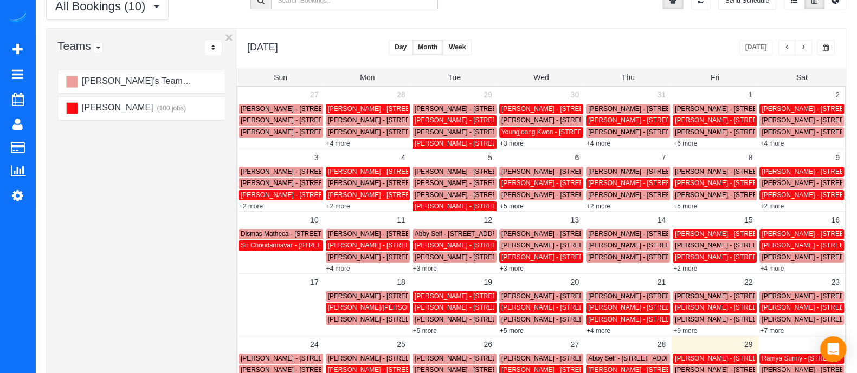
click at [804, 50] on span "button" at bounding box center [802, 47] width 5 height 7
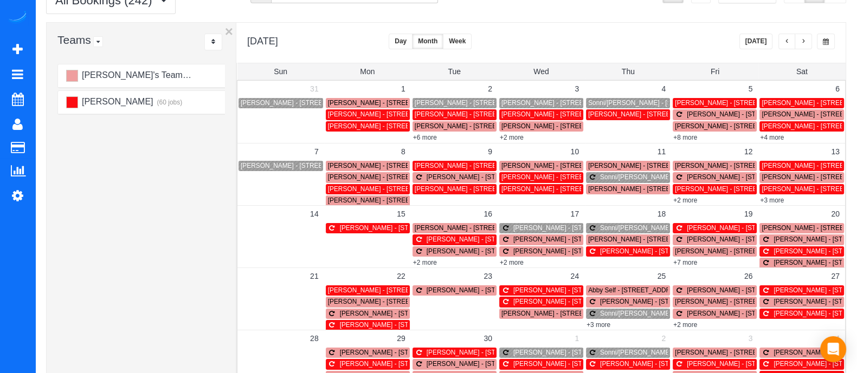
scroll to position [55, 0]
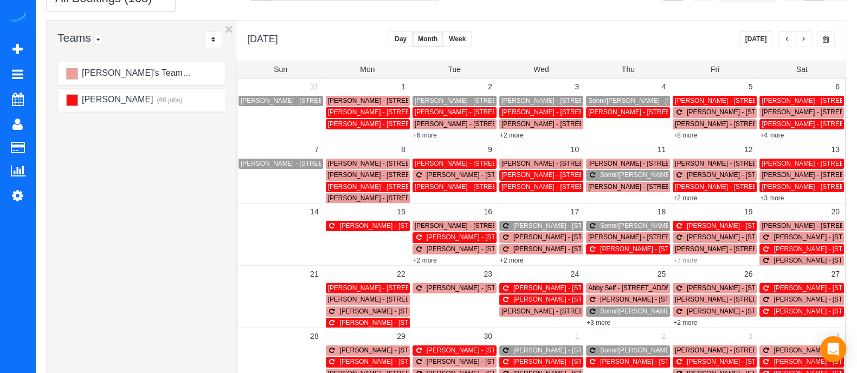
click at [690, 261] on link "+7 more" at bounding box center [685, 261] width 24 height 8
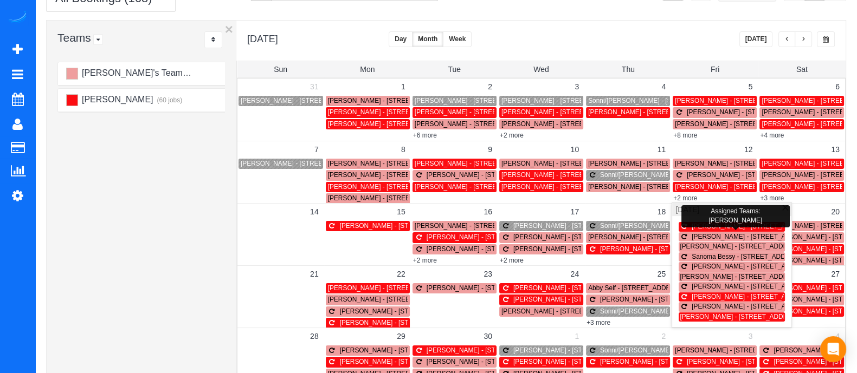
click at [708, 227] on span "[PERSON_NAME] - [STREET_ADDRESS]" at bounding box center [753, 227] width 122 height 8
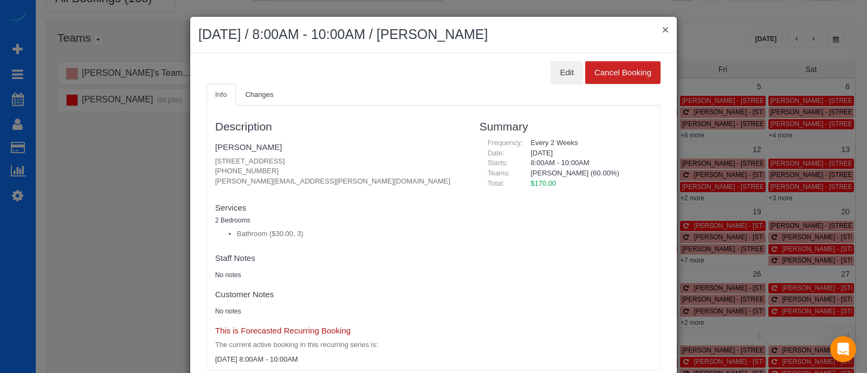
click at [662, 25] on button "×" at bounding box center [665, 29] width 7 height 11
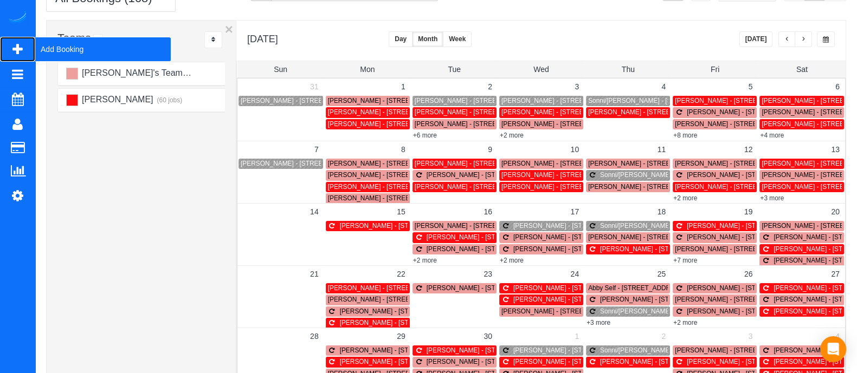
click at [61, 48] on span "Add Booking" at bounding box center [102, 49] width 135 height 25
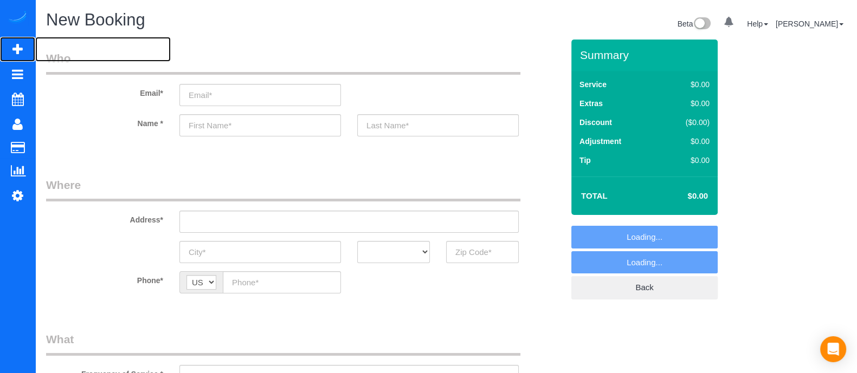
select select "object:2189"
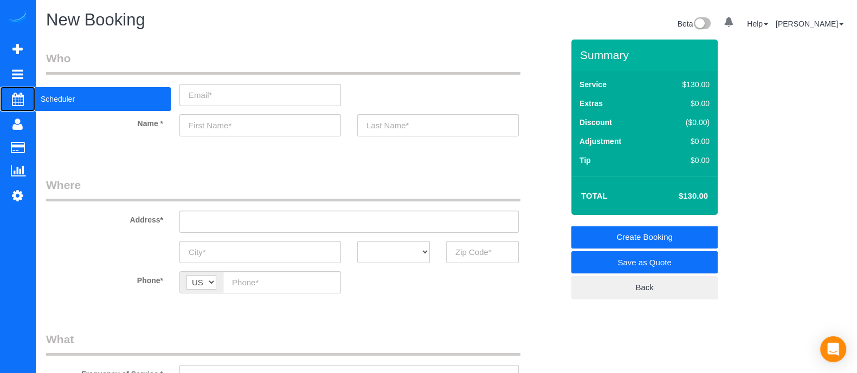
click at [47, 99] on span "Scheduler" at bounding box center [102, 99] width 135 height 25
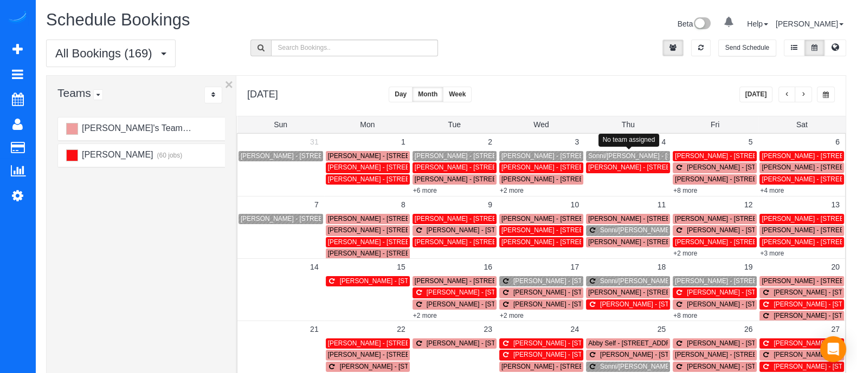
click at [604, 158] on span "Sonni/[PERSON_NAME] - [STREET_ADDRESS]" at bounding box center [658, 156] width 141 height 8
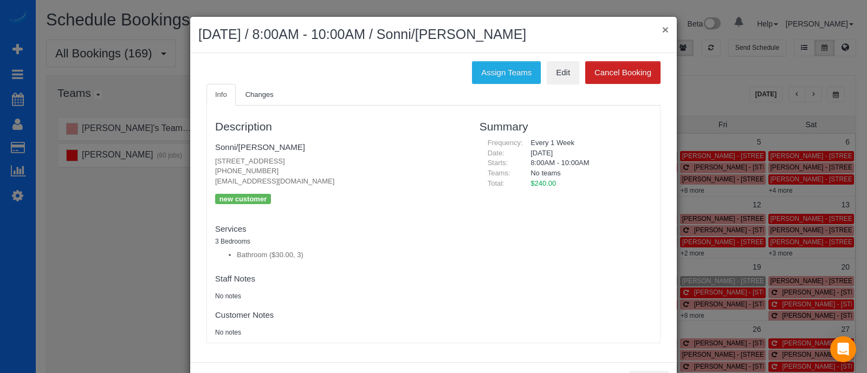
click at [662, 29] on button "×" at bounding box center [665, 29] width 7 height 11
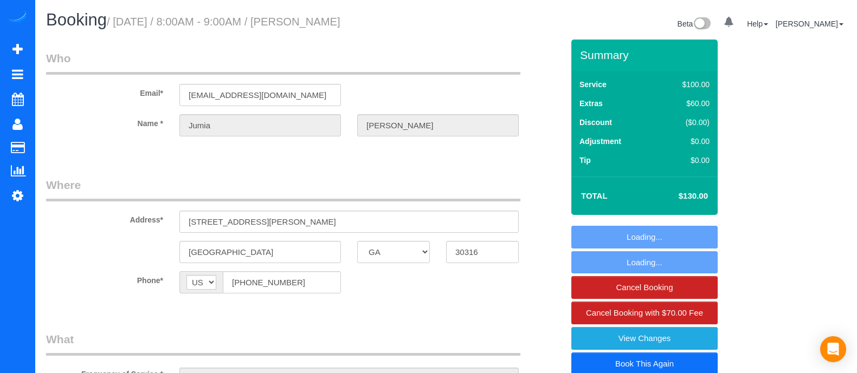
select select "GA"
select select "number:3"
select select "number:6"
select select "object:695"
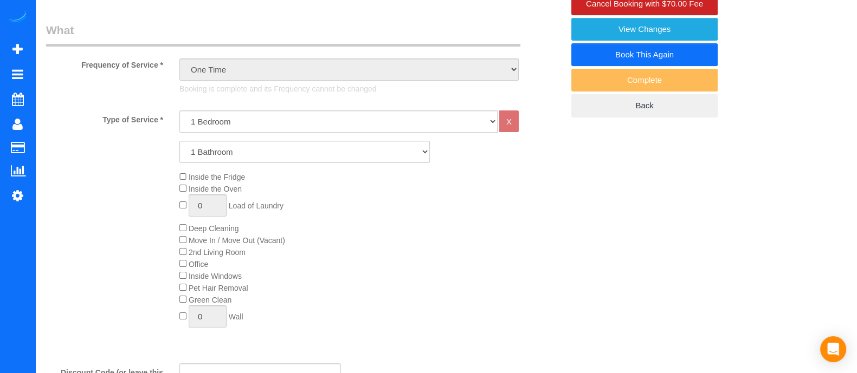
scroll to position [243, 0]
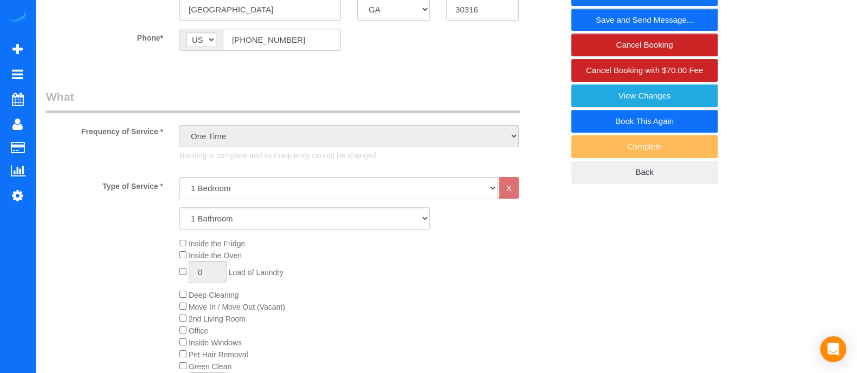
click at [677, 119] on link "Book This Again" at bounding box center [644, 121] width 146 height 23
select select "GA"
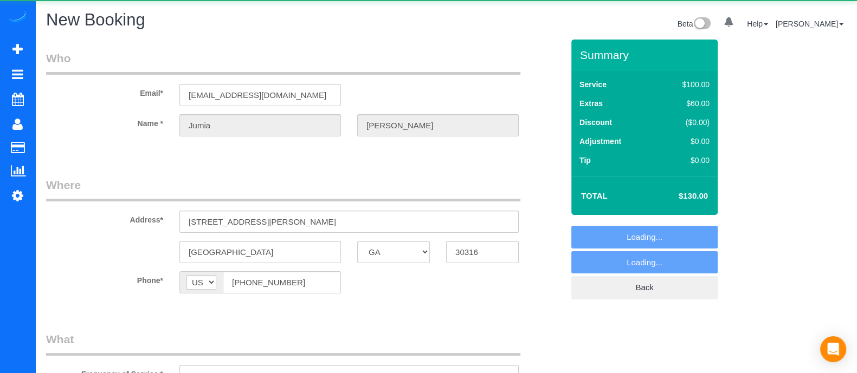
select select "string:fspay-b51511b6-a5bf-4bd2-b5ad-d86b12edaf48"
select select "number:3"
select select "number:6"
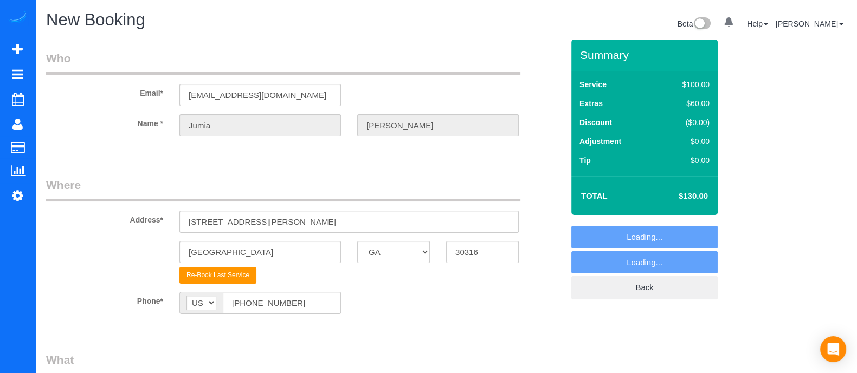
select select "object:1199"
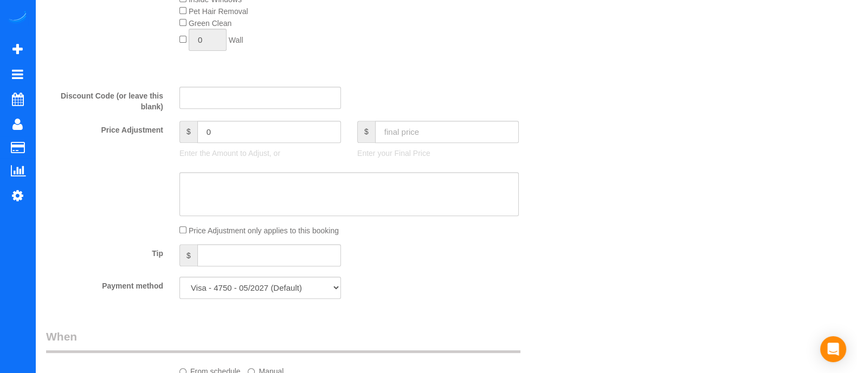
scroll to position [593, 0]
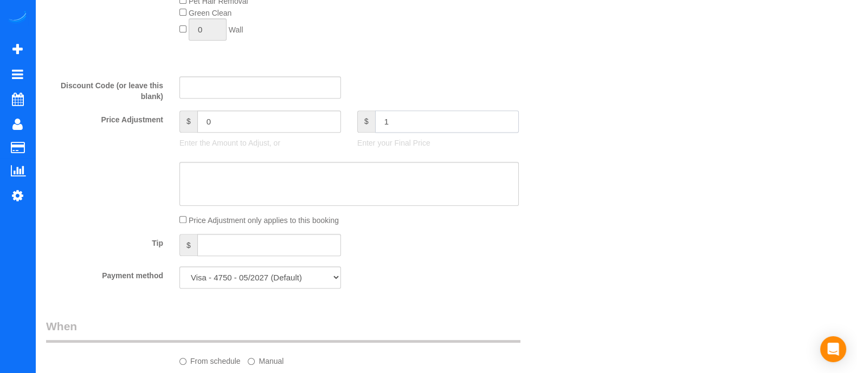
click at [405, 128] on input "1" at bounding box center [447, 122] width 144 height 22
type input "130"
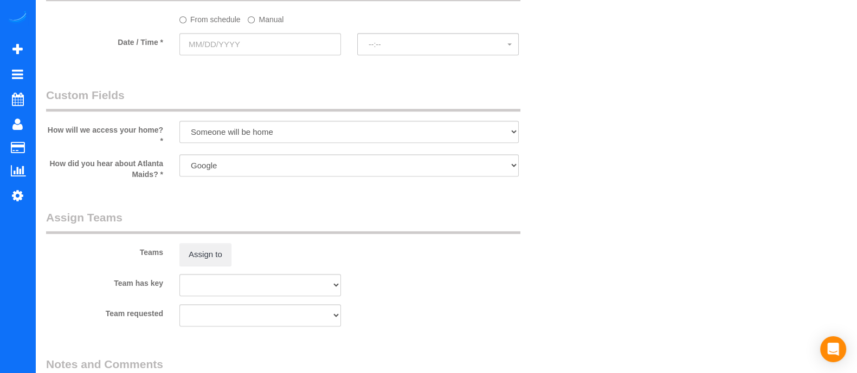
type input "-60"
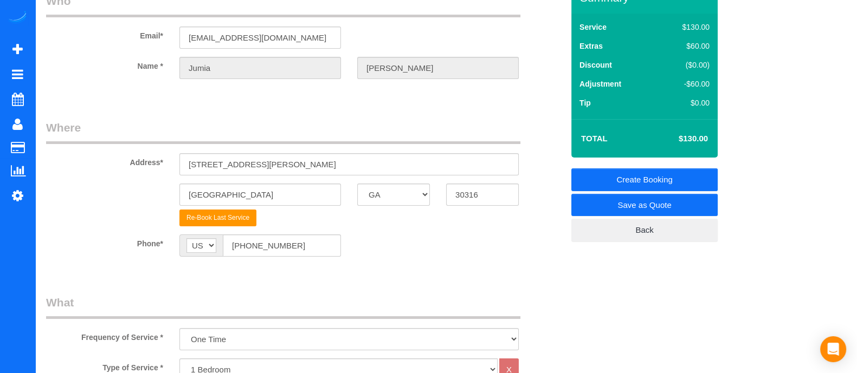
scroll to position [0, 0]
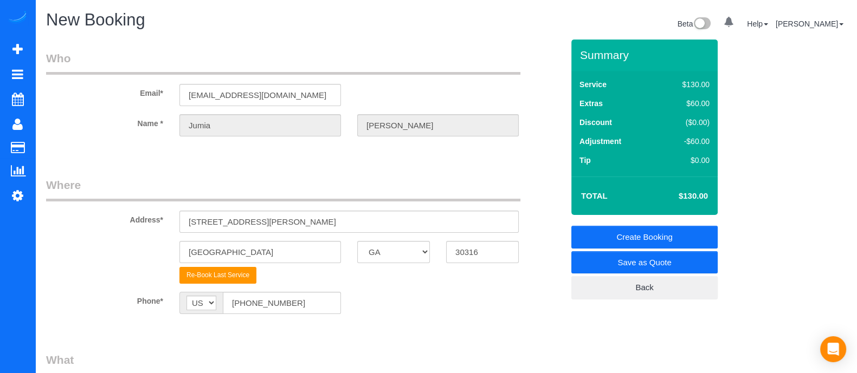
click at [617, 236] on link "Create Booking" at bounding box center [644, 237] width 146 height 23
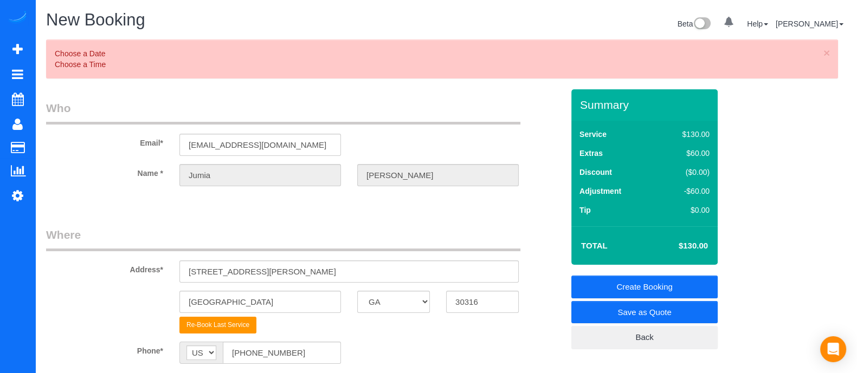
scroll to position [966, 0]
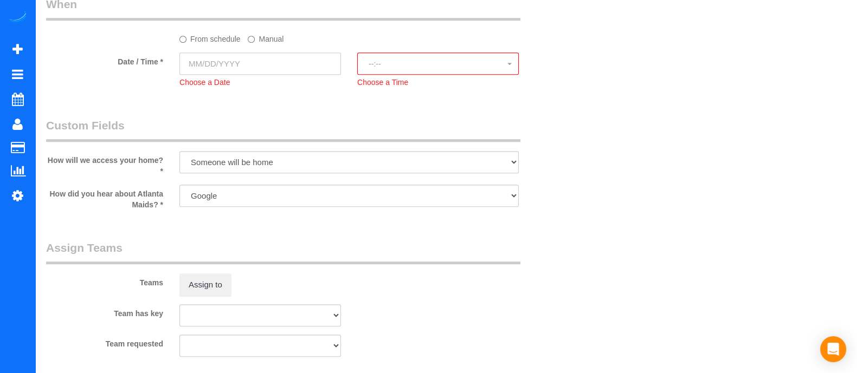
click at [251, 67] on input "text" at bounding box center [260, 64] width 162 height 22
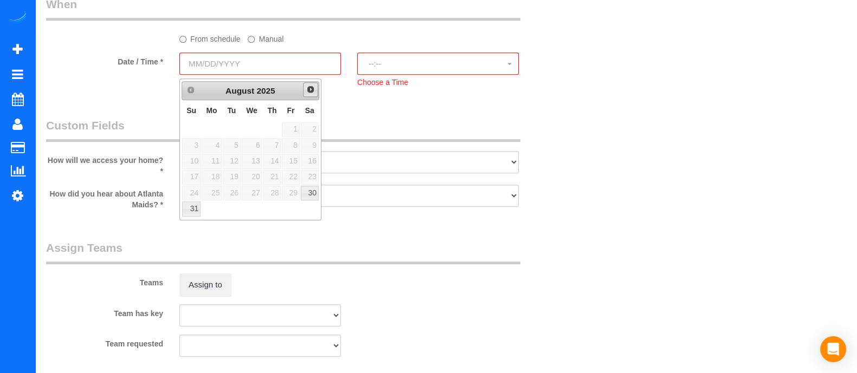
click at [315, 86] on link "Next" at bounding box center [310, 89] width 15 height 15
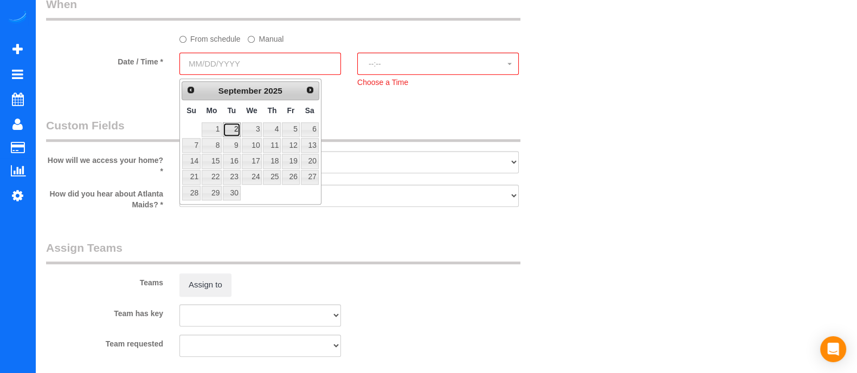
click at [237, 125] on link "2" at bounding box center [231, 129] width 17 height 15
type input "09/02/2025"
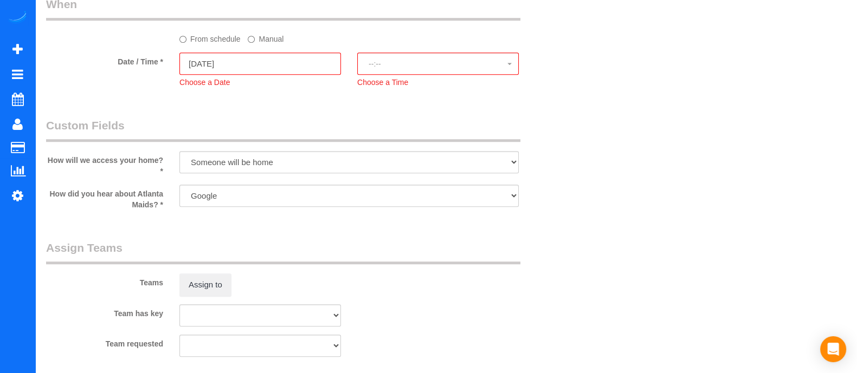
select select "spot6"
click at [276, 42] on label "Manual" at bounding box center [266, 37] width 36 height 15
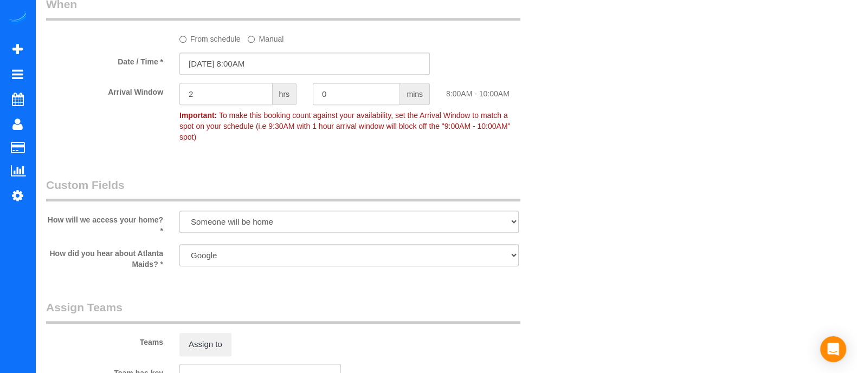
click at [216, 105] on input "2" at bounding box center [225, 94] width 93 height 22
type input "1"
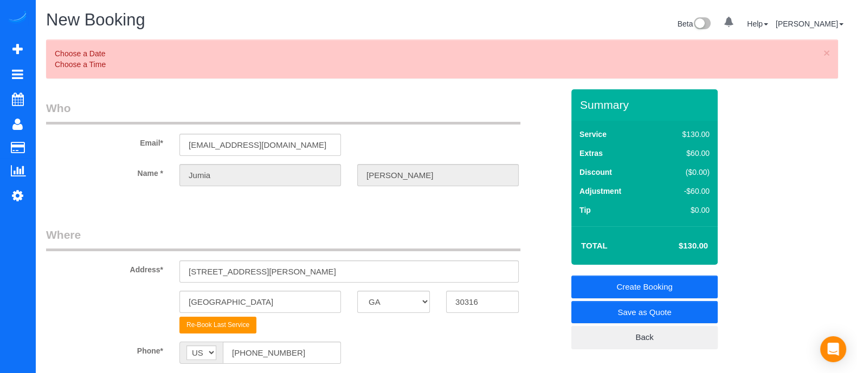
click at [642, 294] on link "Create Booking" at bounding box center [644, 287] width 146 height 23
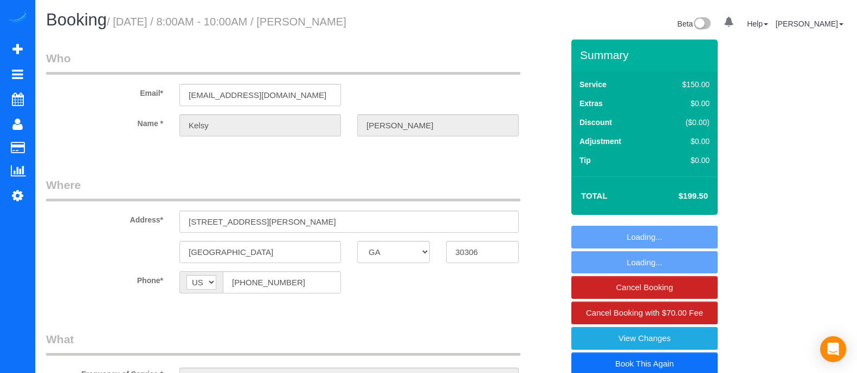
select select "GA"
select select "number:2"
select select "number:6"
select select "object:685"
select select "spot1"
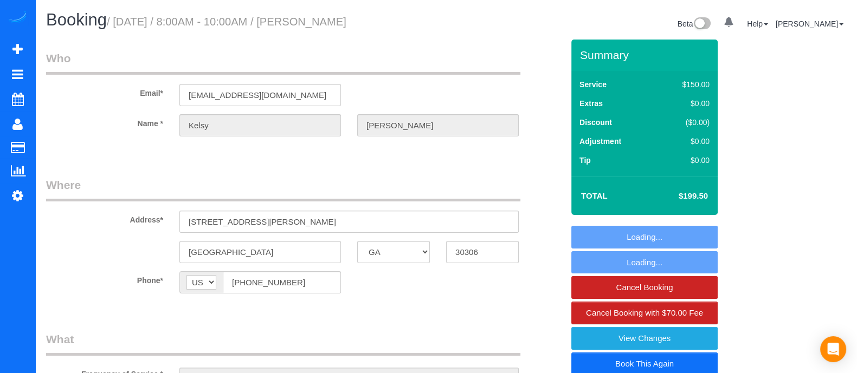
scroll to position [1159, 0]
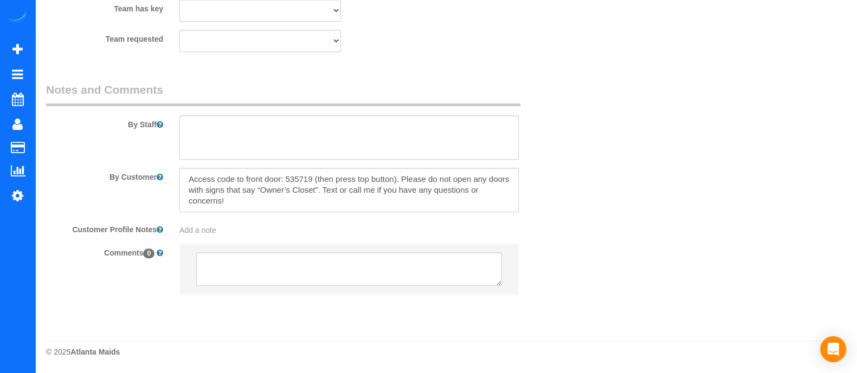
select select "2"
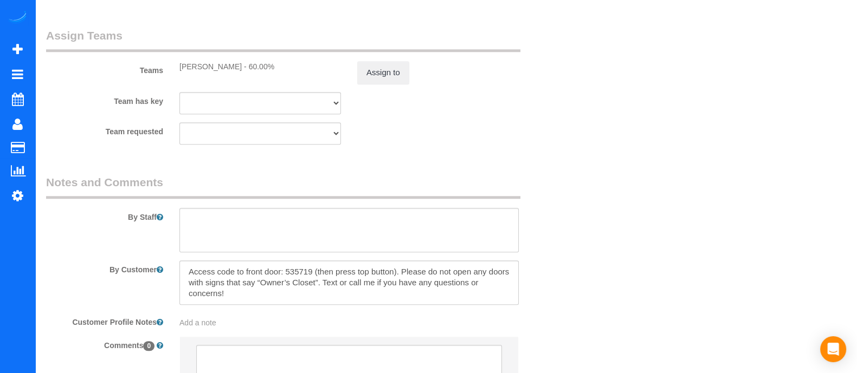
select select "object:763"
select select "2"
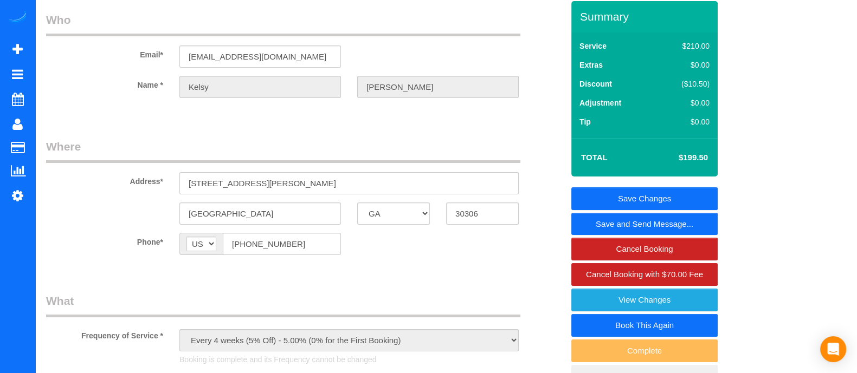
scroll to position [37, 0]
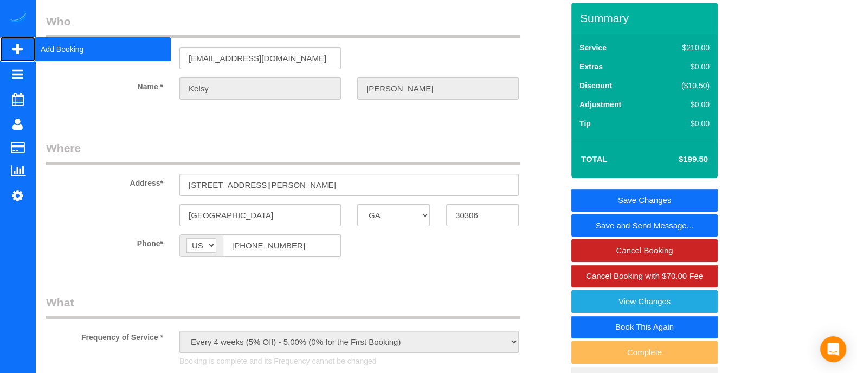
click at [49, 48] on span "Add Booking" at bounding box center [102, 49] width 135 height 25
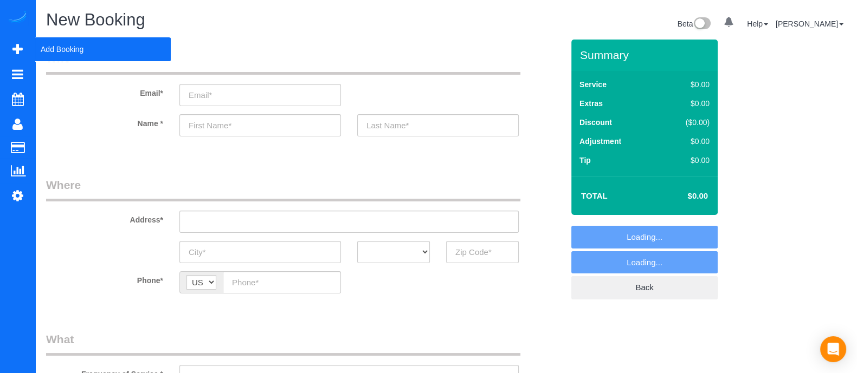
select select "object:1182"
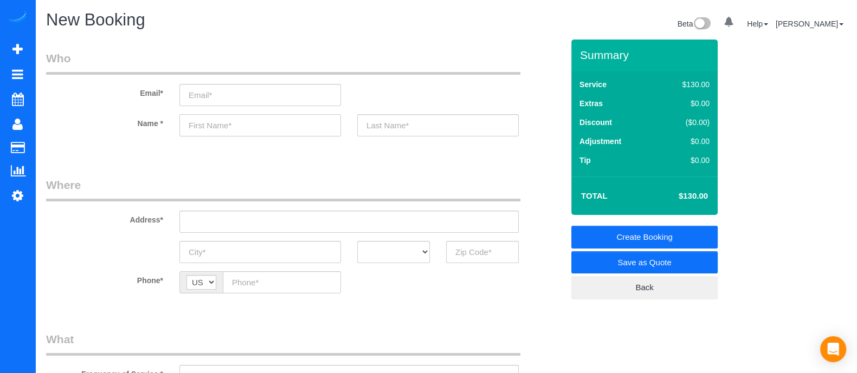
click at [218, 131] on input "text" at bounding box center [260, 125] width 162 height 22
type input "[PERSON_NAME]"
click at [428, 128] on input "text" at bounding box center [438, 125] width 162 height 22
type input "Page"
click at [249, 216] on input "text" at bounding box center [348, 222] width 339 height 22
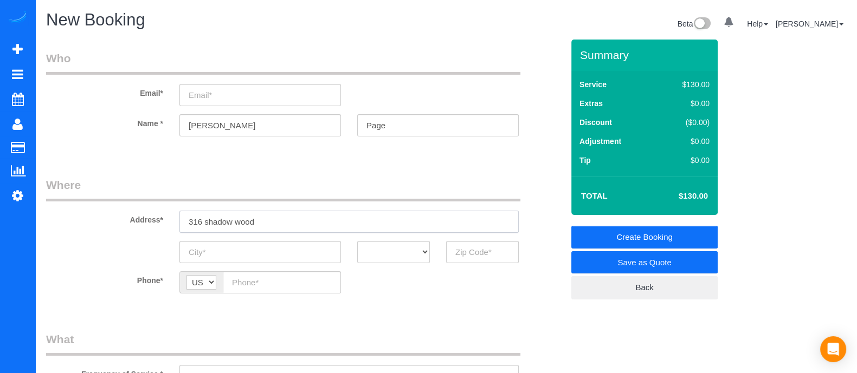
click at [263, 222] on input "316 shadow wood" at bounding box center [348, 222] width 339 height 22
drag, startPoint x: 304, startPoint y: 231, endPoint x: 139, endPoint y: 228, distance: 164.8
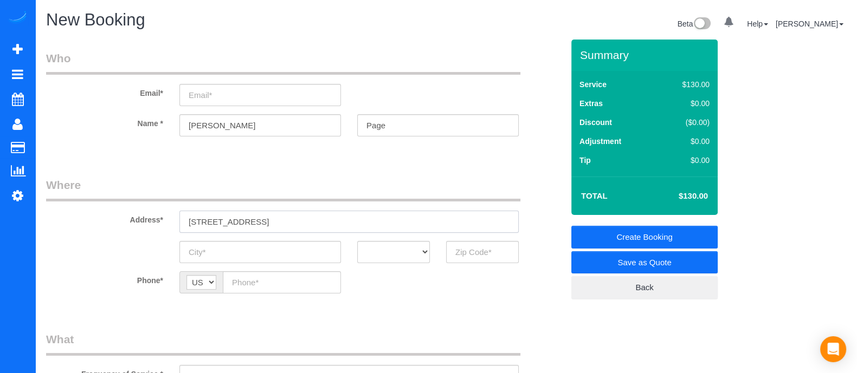
click at [139, 228] on div "Address* [STREET_ADDRESS]" at bounding box center [304, 205] width 533 height 56
paste input "Shadowood PkwyAtlanta, GA 30339,"
type input "[STREET_ADDRESS],"
click at [280, 249] on input "A" at bounding box center [260, 252] width 162 height 22
type input "[GEOGRAPHIC_DATA]"
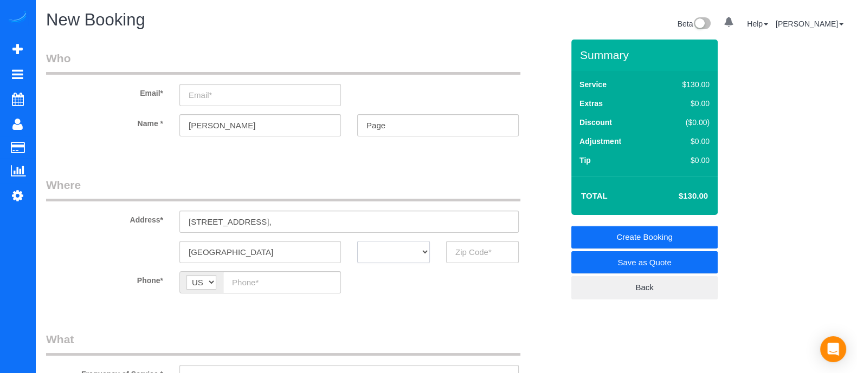
click at [390, 248] on select "AK AL AR AZ CA CO CT DC DE [GEOGRAPHIC_DATA] [GEOGRAPHIC_DATA] HI IA ID IL IN K…" at bounding box center [393, 252] width 73 height 22
select select "GA"
click at [357, 241] on select "AK AL AR AZ CA CO CT DC DE [GEOGRAPHIC_DATA] [GEOGRAPHIC_DATA] HI IA ID IL IN K…" at bounding box center [393, 252] width 73 height 22
click at [458, 250] on input "text" at bounding box center [482, 252] width 73 height 22
type input "30339"
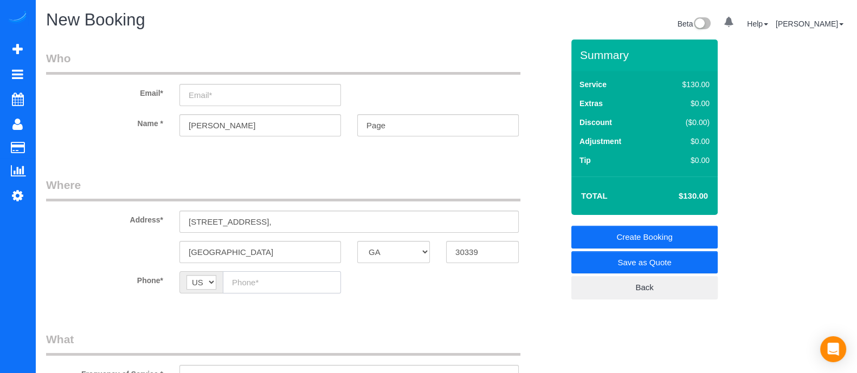
paste input "[PHONE_NUMBER]"
click at [272, 282] on input "[PHONE_NUMBER]" at bounding box center [282, 283] width 118 height 22
type input "[PHONE_NUMBER]"
click at [209, 99] on input "email" at bounding box center [260, 95] width 162 height 22
drag, startPoint x: 217, startPoint y: 96, endPoint x: 473, endPoint y: 110, distance: 256.2
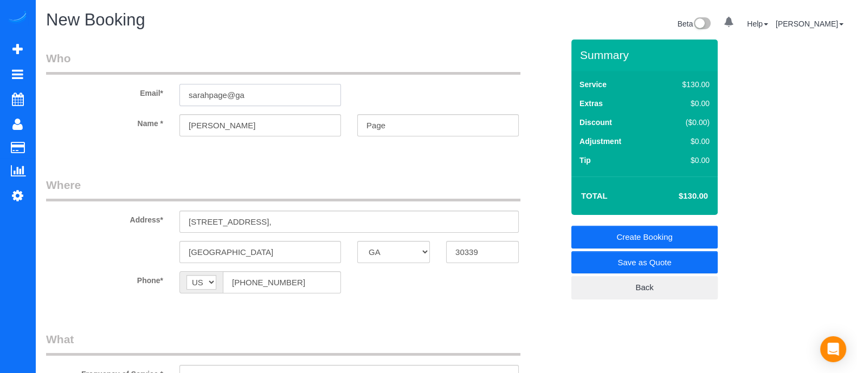
click at [473, 110] on sui-booking-customer "Email* sarahpage@ga Name * [PERSON_NAME]" at bounding box center [304, 98] width 517 height 97
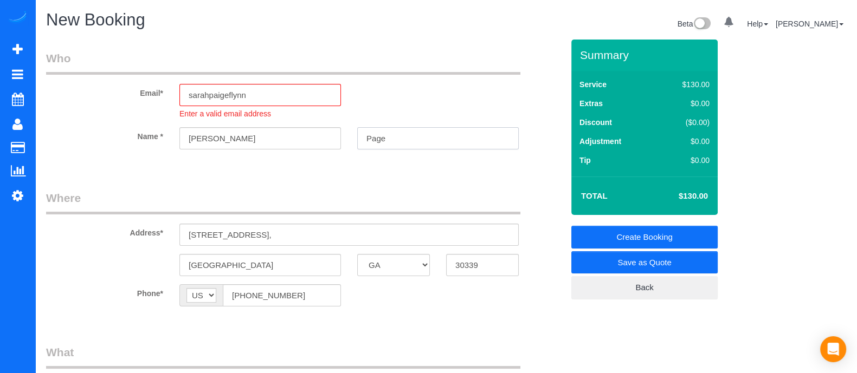
click at [434, 128] on input "Page" at bounding box center [438, 138] width 162 height 22
click at [308, 94] on input "sarahpaigeflynn" at bounding box center [260, 95] width 162 height 22
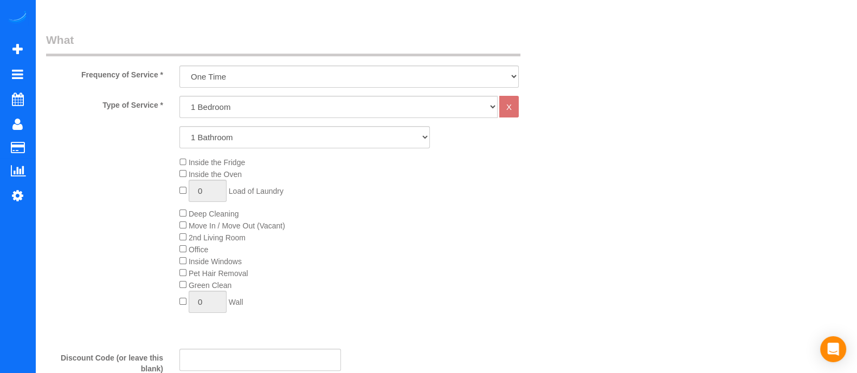
scroll to position [321, 0]
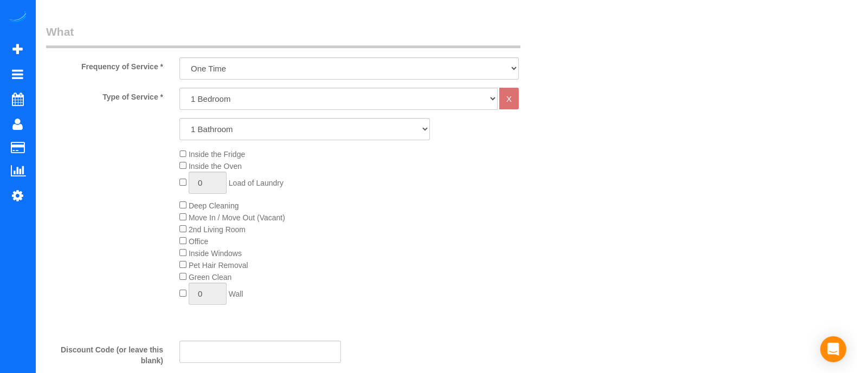
type input "[EMAIL_ADDRESS][DOMAIN_NAME]"
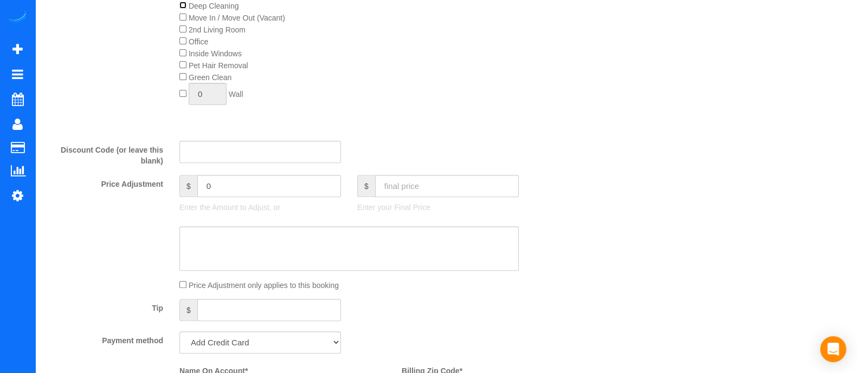
scroll to position [510, 0]
click at [431, 193] on input "1" at bounding box center [447, 184] width 144 height 22
type input "170"
type input "-20"
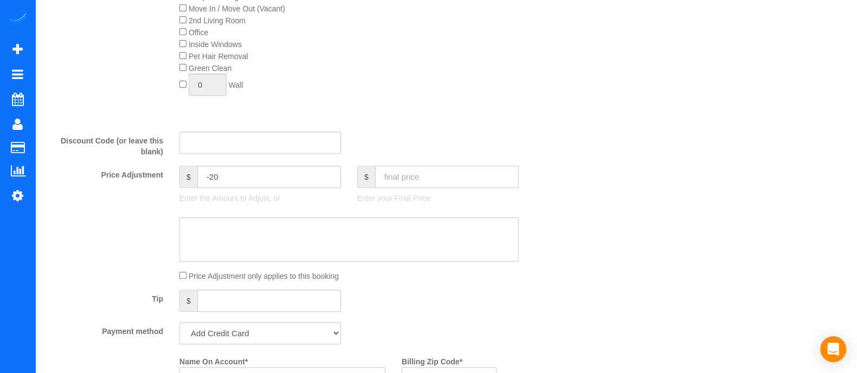
scroll to position [486, 0]
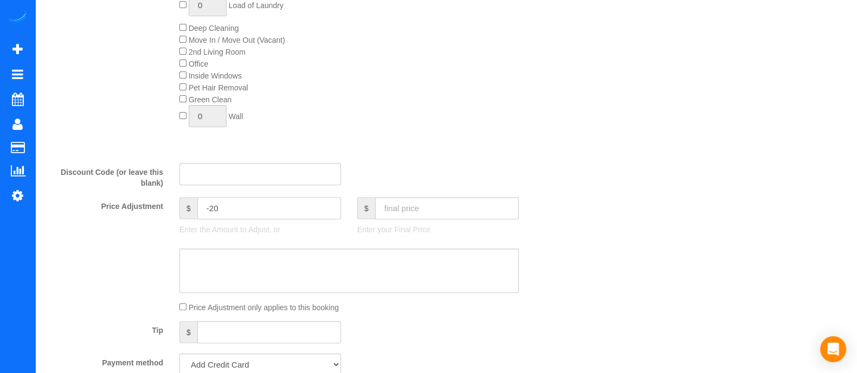
click at [225, 210] on input "-20" at bounding box center [269, 208] width 144 height 22
type input "-"
type input "-2"
click at [404, 212] on input "1" at bounding box center [447, 208] width 144 height 22
type input "190"
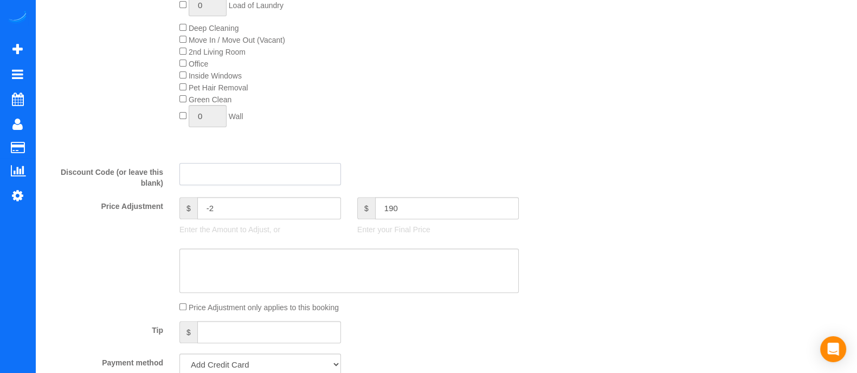
click at [249, 184] on input "text" at bounding box center [260, 174] width 162 height 22
type input "frist20"
type input "0"
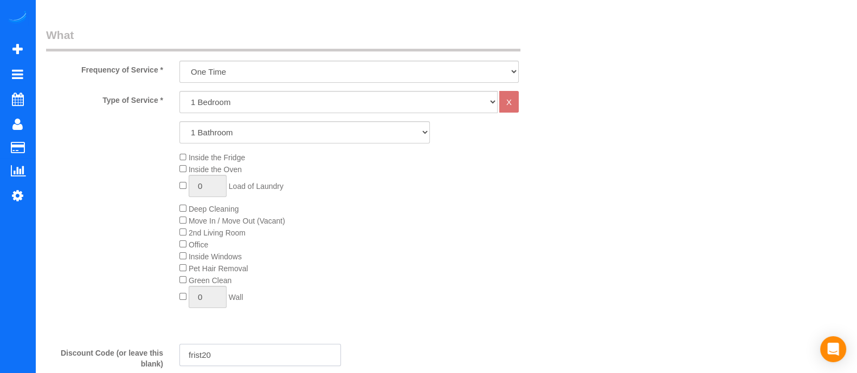
scroll to position [307, 0]
click at [406, 158] on div "Inside the Fridge Inside the Oven 0 Load of Laundry Deep Cleaning Move In / Mov…" at bounding box center [371, 231] width 400 height 163
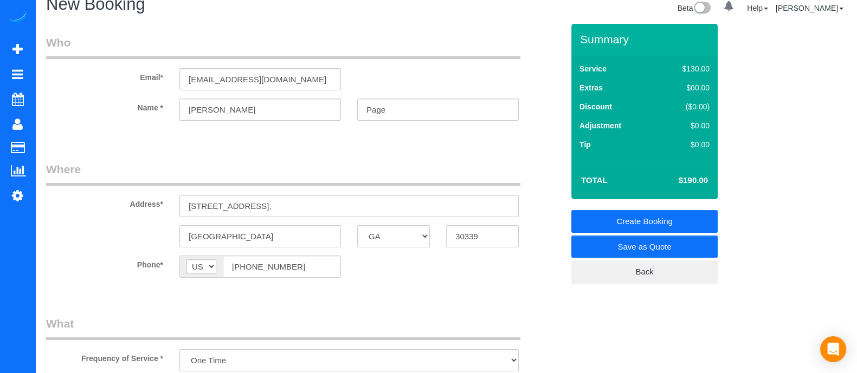
scroll to position [443, 0]
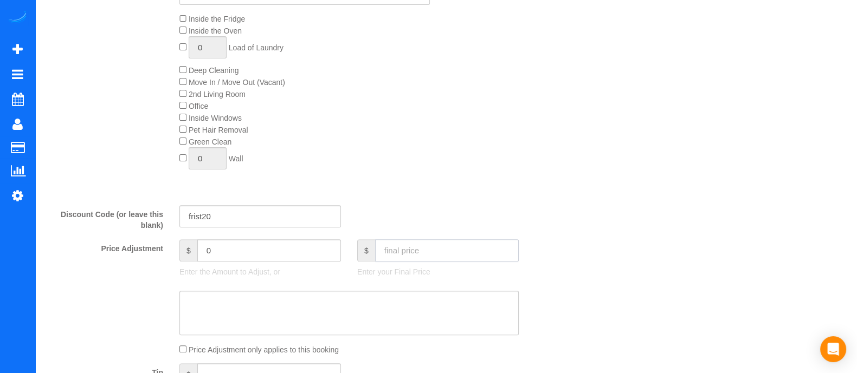
click at [395, 244] on input "text" at bounding box center [447, 251] width 144 height 22
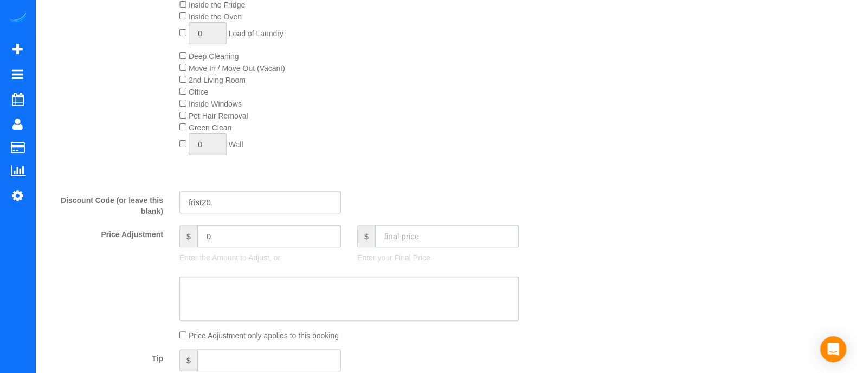
scroll to position [449, 0]
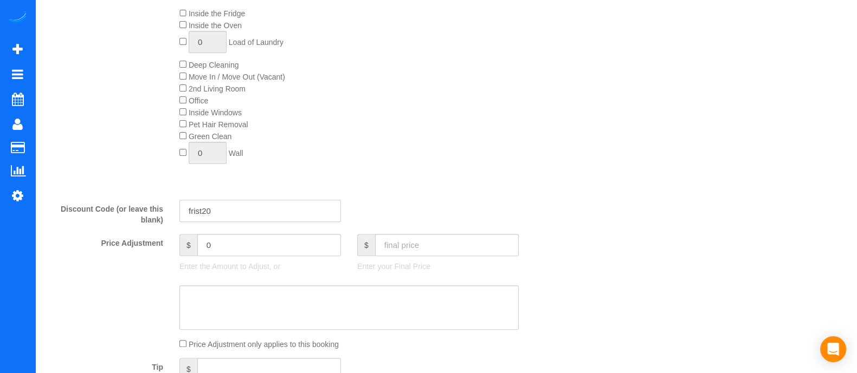
click at [196, 215] on input "frist20" at bounding box center [260, 211] width 162 height 22
click at [278, 222] on input "first20" at bounding box center [260, 211] width 162 height 22
type input "first20"
click at [290, 253] on input "0" at bounding box center [269, 245] width 144 height 22
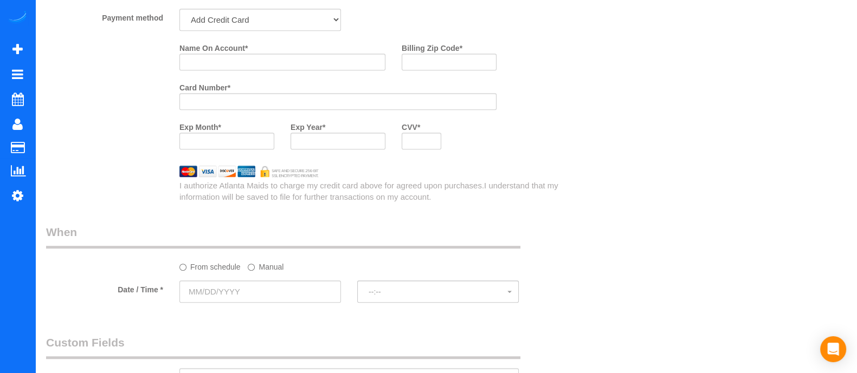
scroll to position [880, 0]
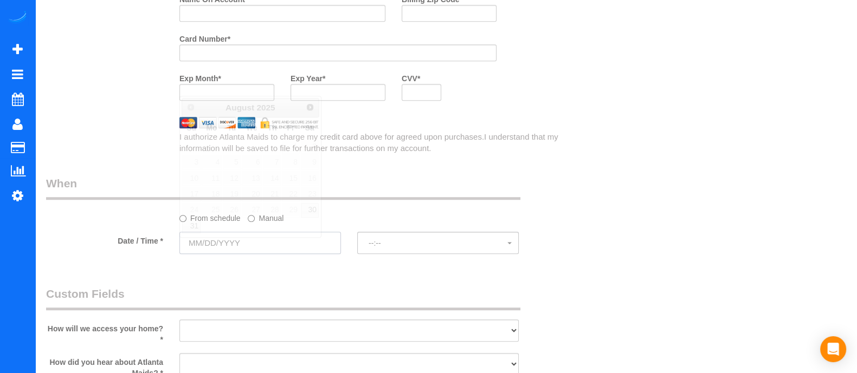
click at [322, 242] on input "text" at bounding box center [260, 243] width 162 height 22
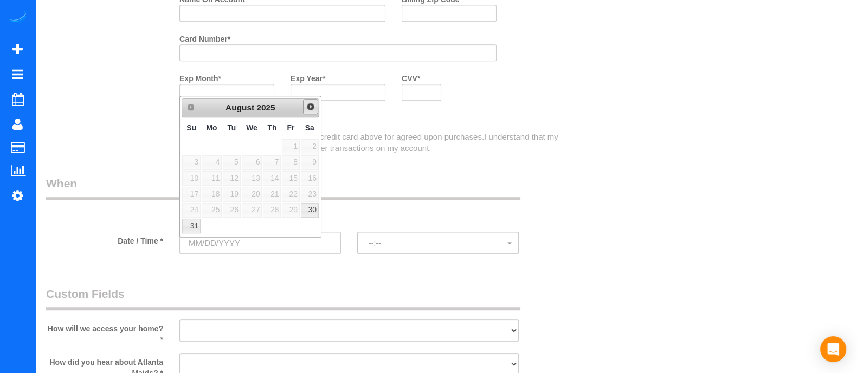
click at [307, 109] on span "Next" at bounding box center [310, 106] width 9 height 9
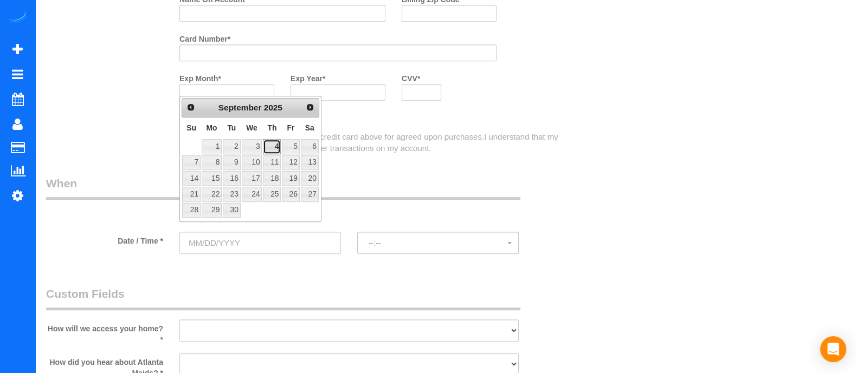
click at [269, 142] on link "4" at bounding box center [272, 146] width 18 height 15
type input "[DATE]"
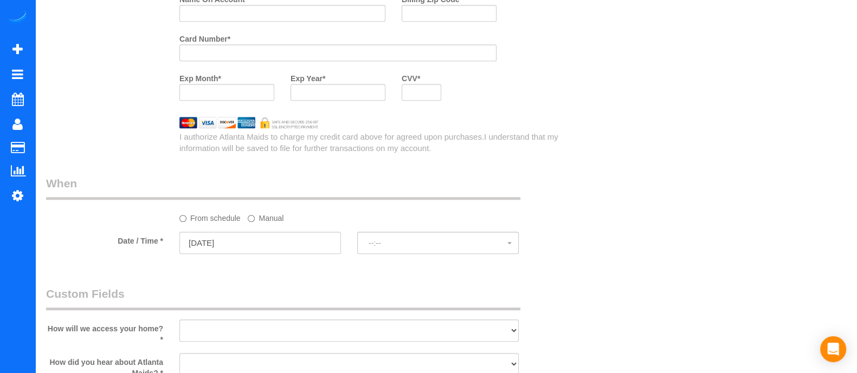
select select "spot11"
click at [287, 332] on select "I will leave a key I will provide an access code Someone will be home Go to apa…" at bounding box center [348, 331] width 339 height 22
select select "number:3"
click at [179, 324] on select "I will leave a key I will provide an access code Someone will be home Go to apa…" at bounding box center [348, 331] width 339 height 22
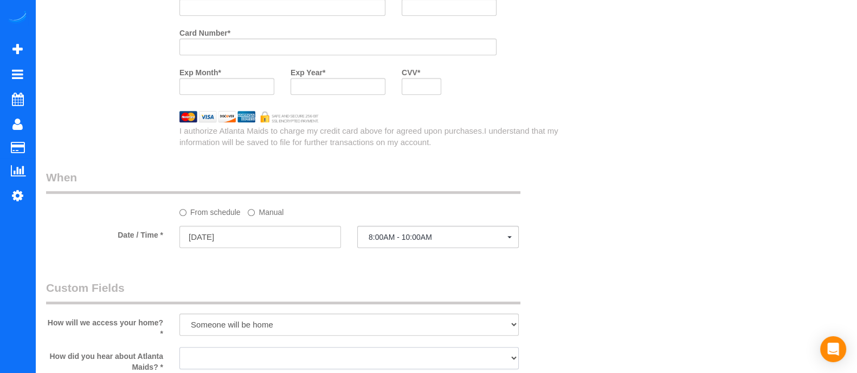
click at [250, 365] on select "Google Yelp From a friend Social media Other" at bounding box center [348, 358] width 339 height 22
select select "number:6"
click at [179, 351] on select "Google Yelp From a friend Social media Other" at bounding box center [348, 358] width 339 height 22
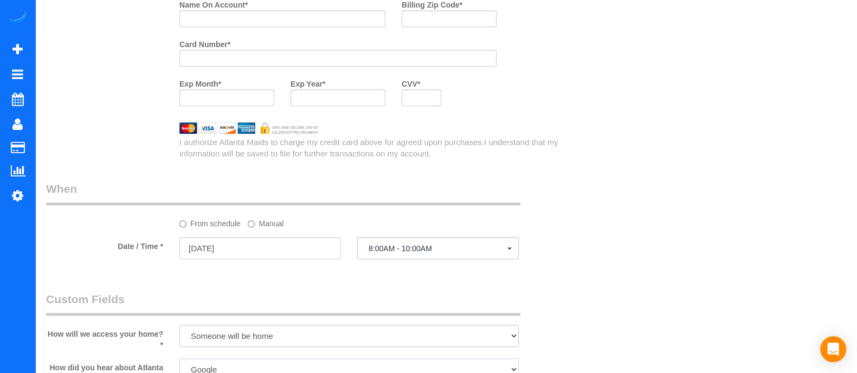
scroll to position [813, 0]
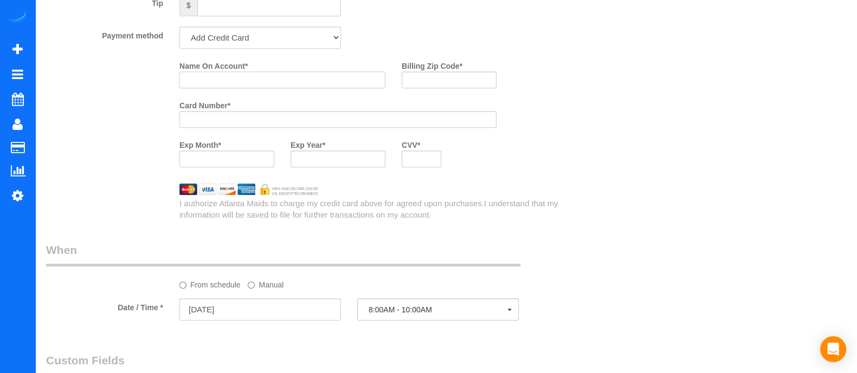
click at [214, 80] on input "Name On Account *" at bounding box center [282, 80] width 206 height 17
type input "[PERSON_NAME]"
click at [425, 77] on input "Billing Zip Code *" at bounding box center [449, 80] width 95 height 17
type input "30339"
click at [317, 167] on div at bounding box center [337, 159] width 95 height 17
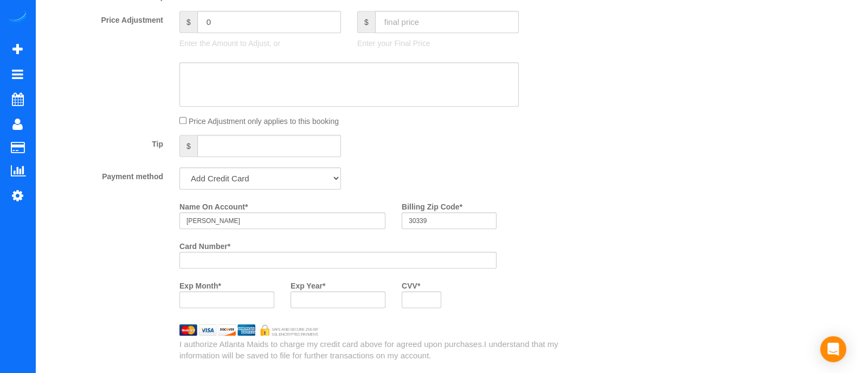
scroll to position [0, 0]
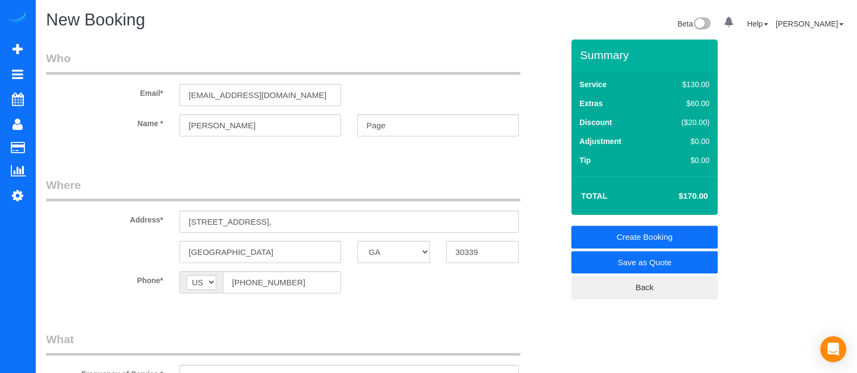
click at [616, 236] on link "Create Booking" at bounding box center [644, 237] width 146 height 23
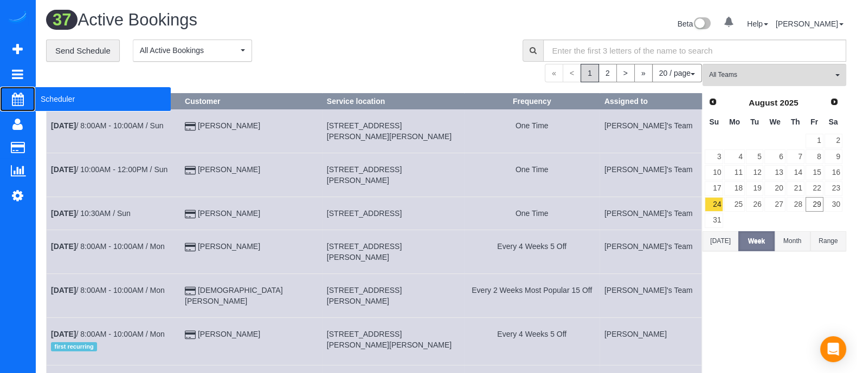
click at [39, 100] on span "Scheduler" at bounding box center [102, 99] width 135 height 25
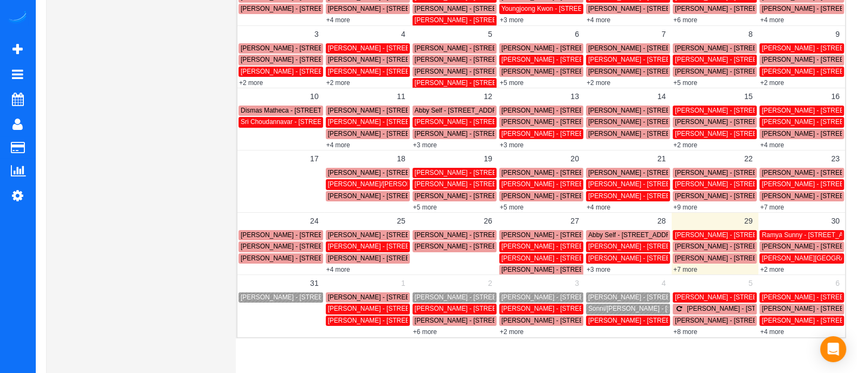
scroll to position [172, 0]
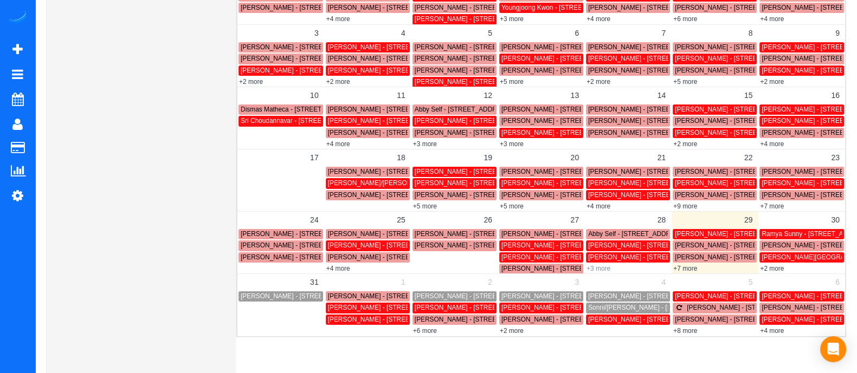
click at [599, 266] on link "+3 more" at bounding box center [598, 269] width 24 height 8
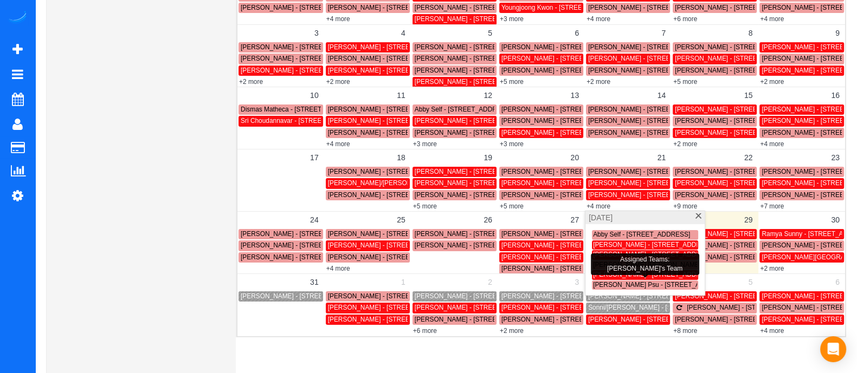
click at [610, 284] on span "[PERSON_NAME] Psu - [STREET_ADDRESS][PERSON_NAME] Aprt [GEOGRAPHIC_DATA]" at bounding box center [728, 285] width 270 height 8
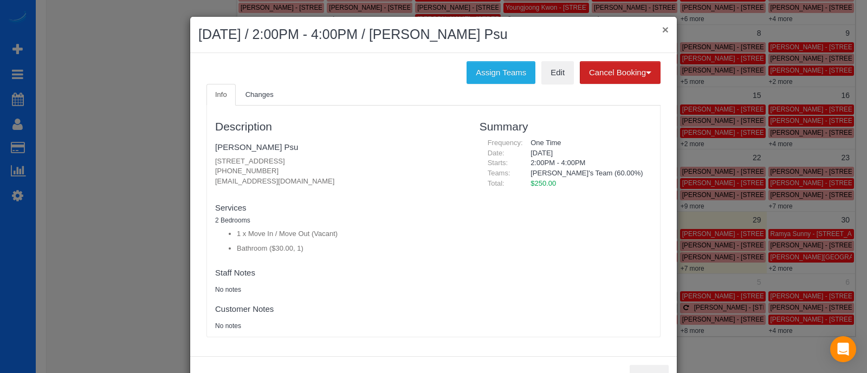
click at [662, 32] on button "×" at bounding box center [665, 29] width 7 height 11
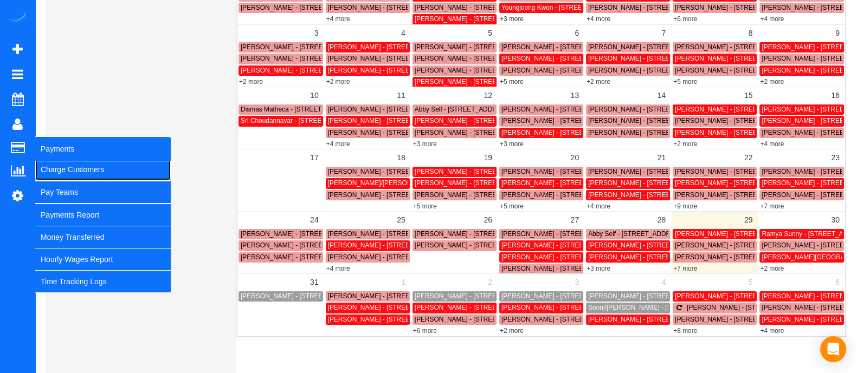
click at [57, 175] on link "Charge Customers" at bounding box center [102, 170] width 135 height 22
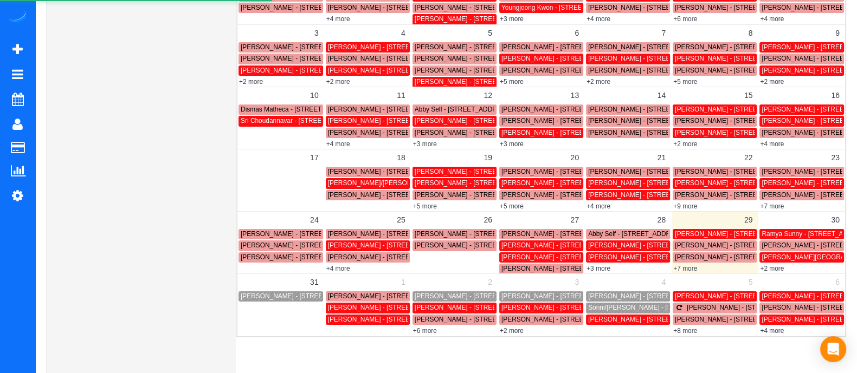
select select
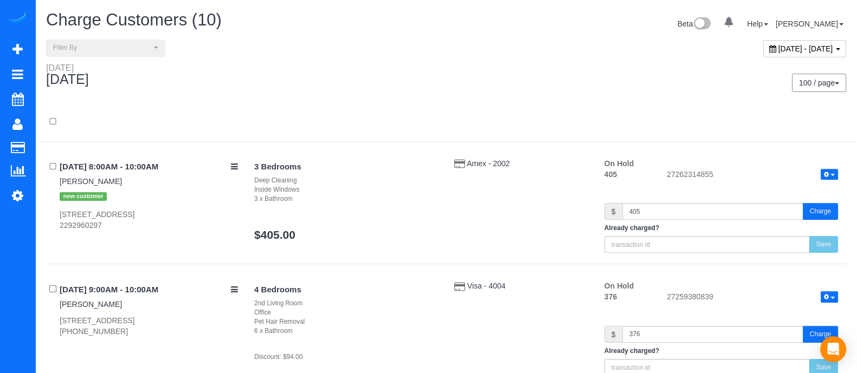
click at [778, 45] on span "[DATE] - [DATE]" at bounding box center [805, 48] width 55 height 9
type input "**********"
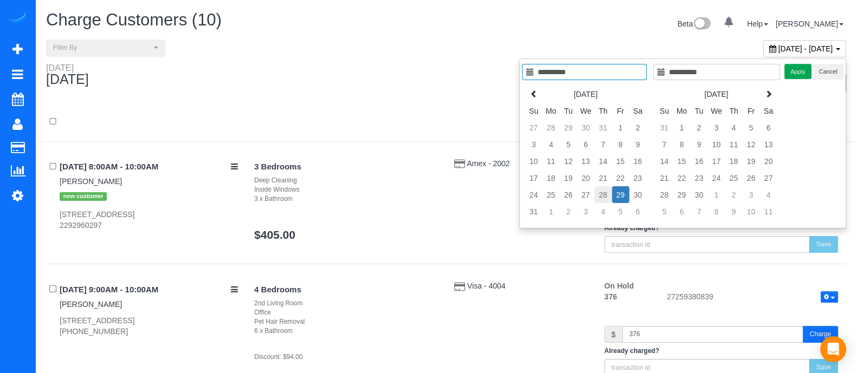
type input "**********"
click at [604, 186] on td "28" at bounding box center [603, 194] width 17 height 17
type input "**********"
click at [604, 186] on td "28" at bounding box center [603, 194] width 17 height 17
type input "**********"
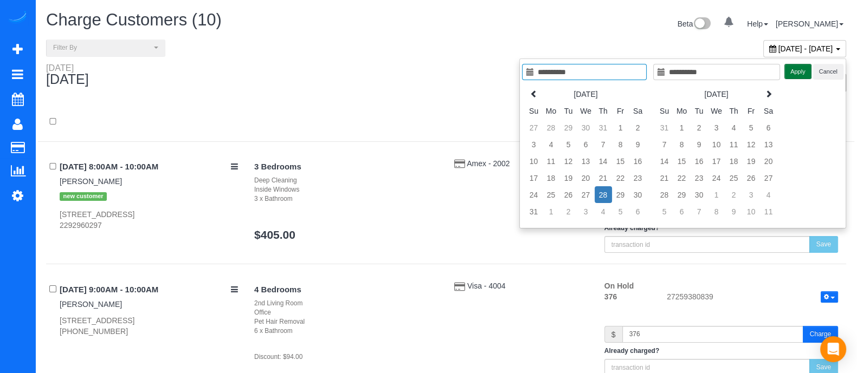
click at [805, 70] on button "Apply" at bounding box center [797, 72] width 27 height 16
